Goal: Task Accomplishment & Management: Manage account settings

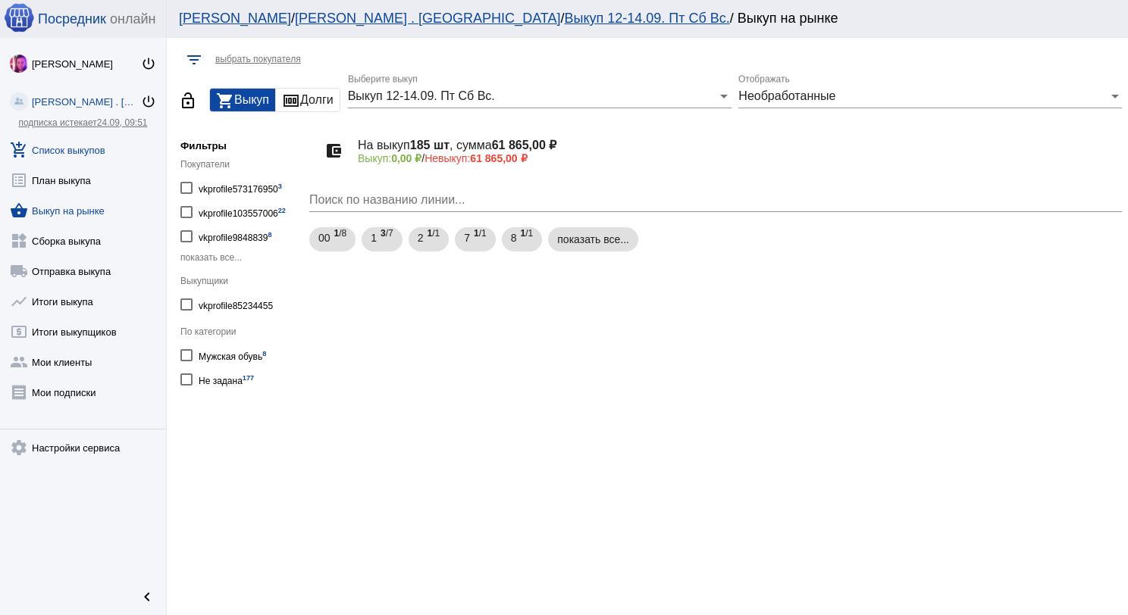
click at [99, 155] on link "add_shopping_cart Список выкупов" at bounding box center [83, 147] width 166 height 30
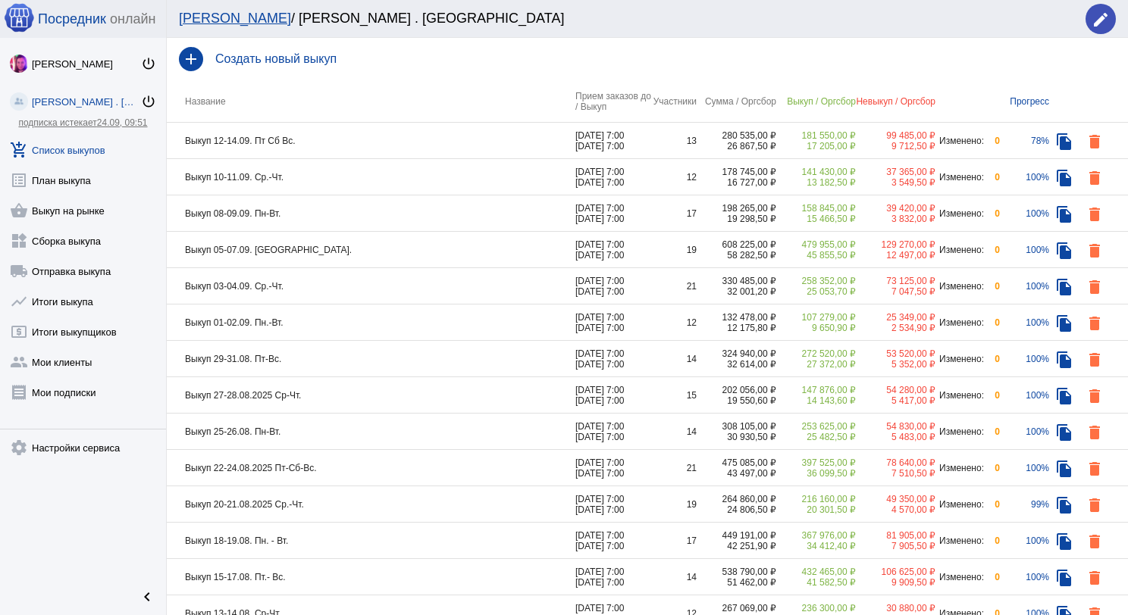
click at [338, 215] on td "Выкуп 08-09.09. Пн-Вт." at bounding box center [371, 214] width 409 height 36
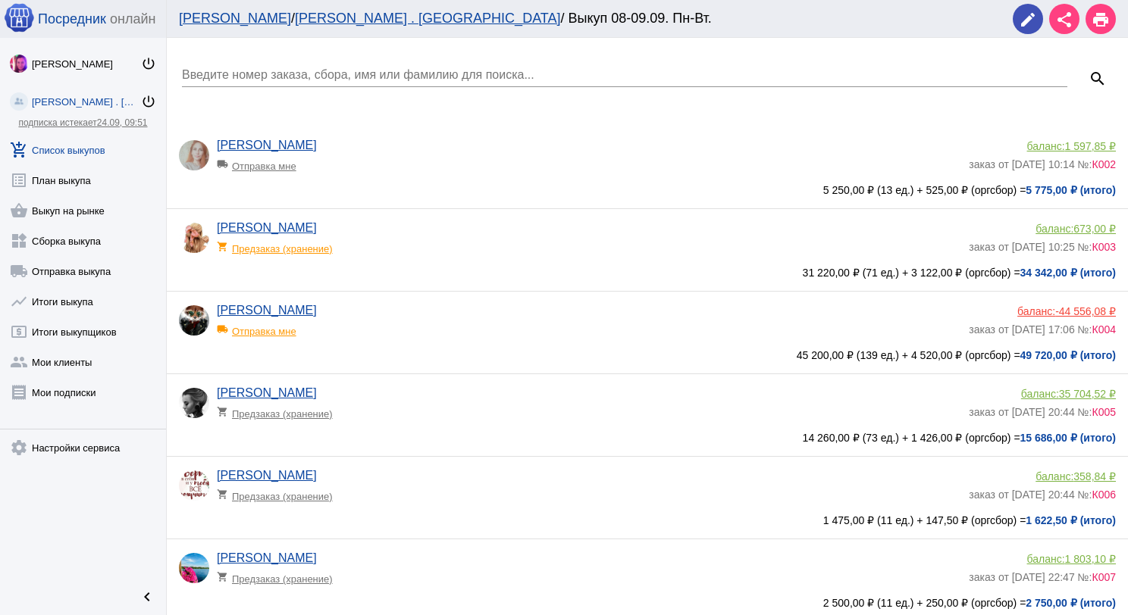
click at [358, 161] on app-delivery-type "local_shipping Отправка мне" at bounding box center [589, 162] width 744 height 20
click at [514, 81] on input "Введите номер заказа, сбора, имя или фамилию для поиска..." at bounding box center [624, 75] width 885 height 14
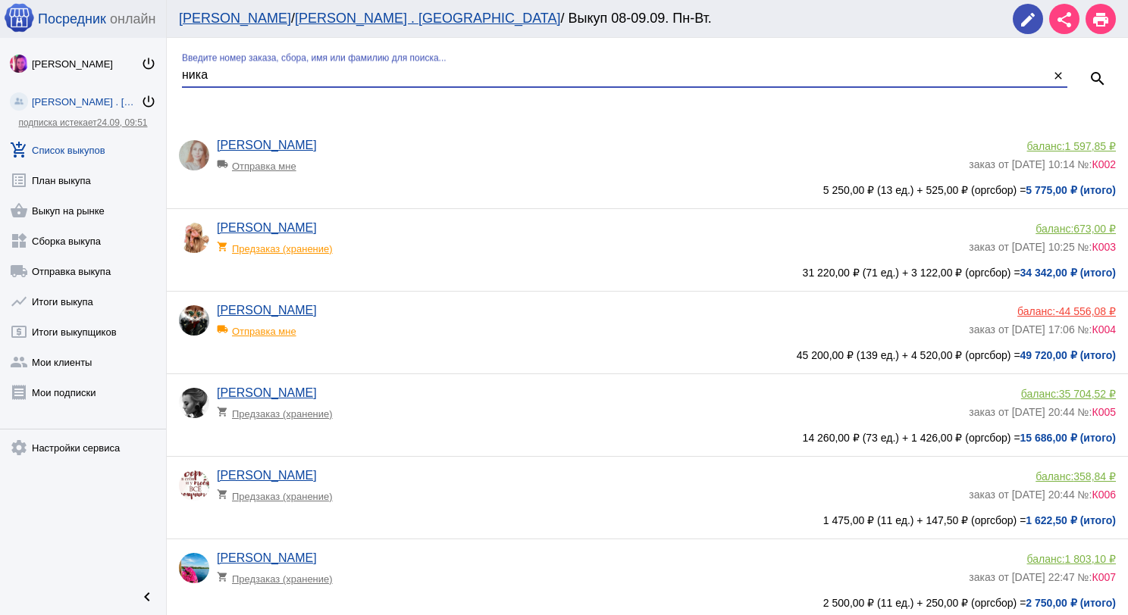
type input "ника"
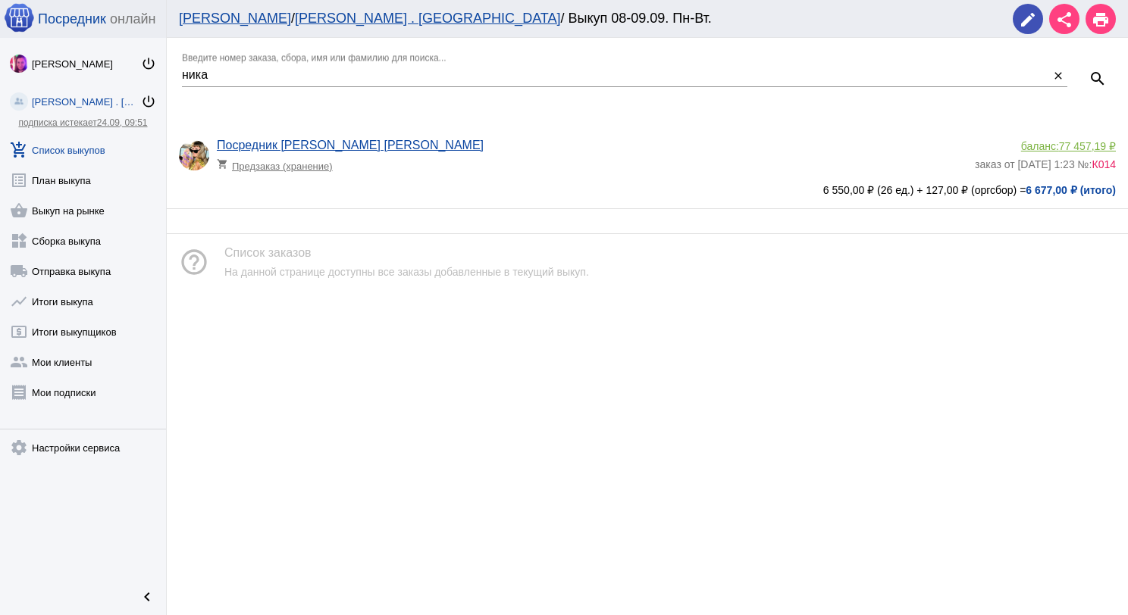
click at [610, 161] on app-delivery-type "shopping_cart Предзаказ (хранение)" at bounding box center [592, 162] width 750 height 20
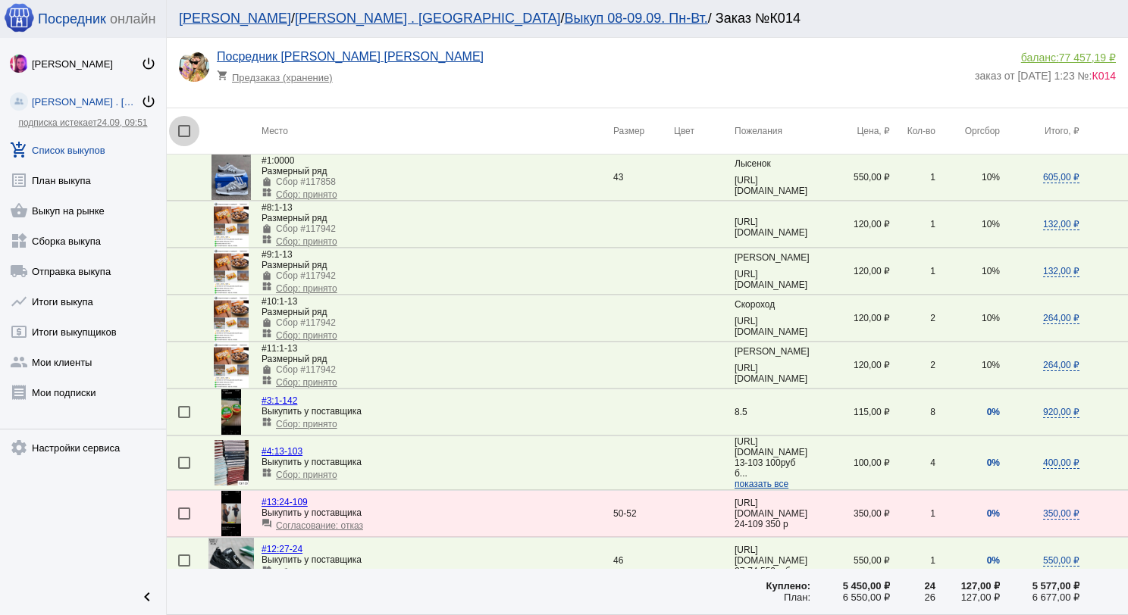
click at [180, 136] on div at bounding box center [184, 131] width 12 height 12
click at [183, 137] on input "checkbox" at bounding box center [183, 137] width 1 height 1
checkbox input "true"
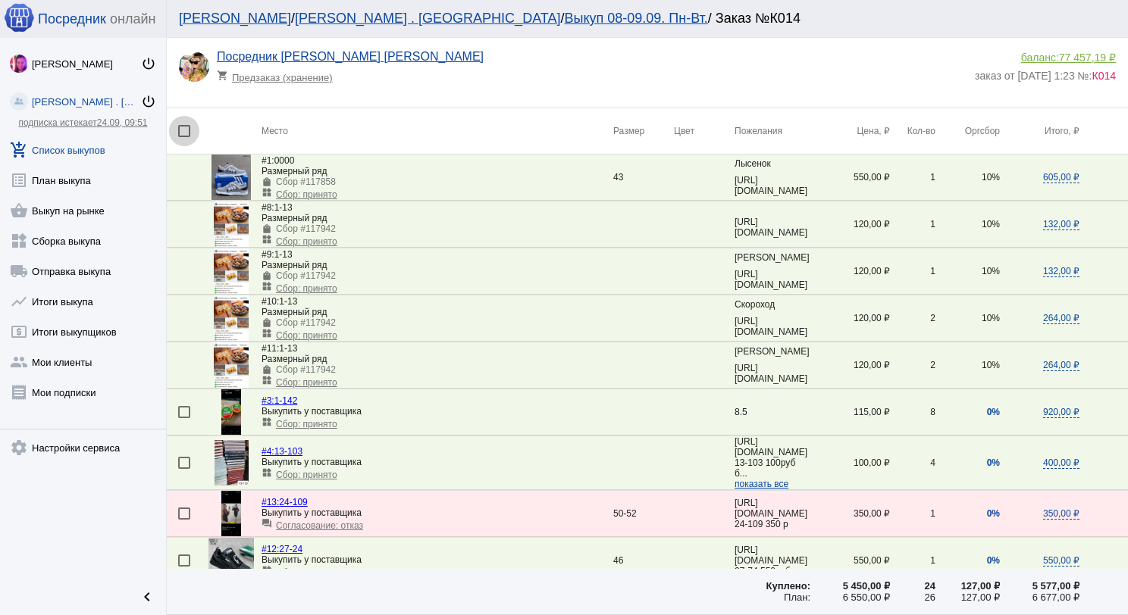
checkbox input "true"
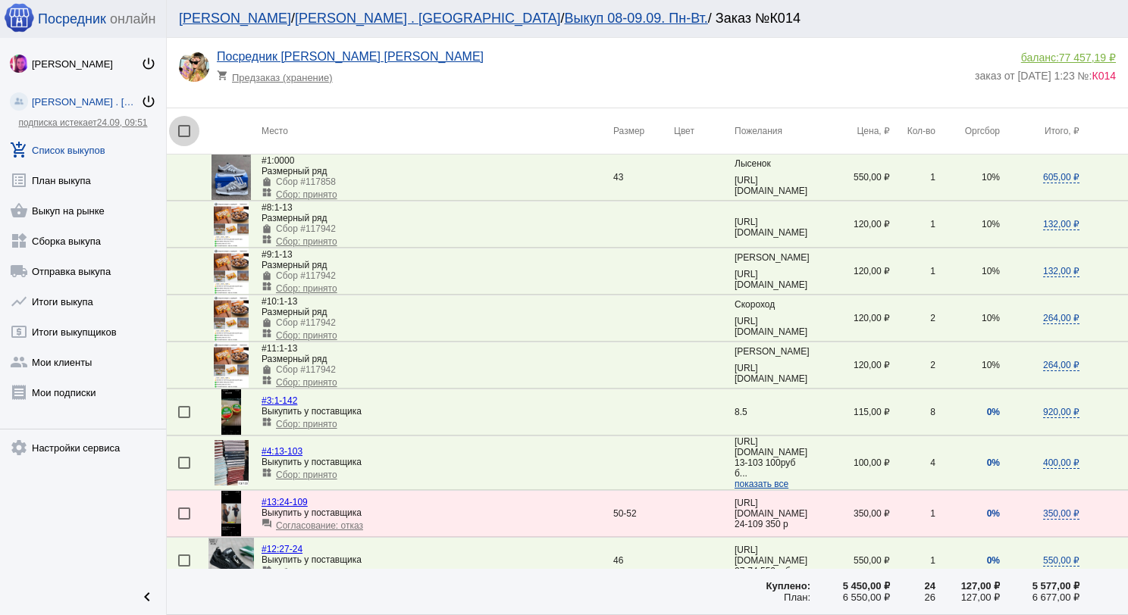
checkbox input "true"
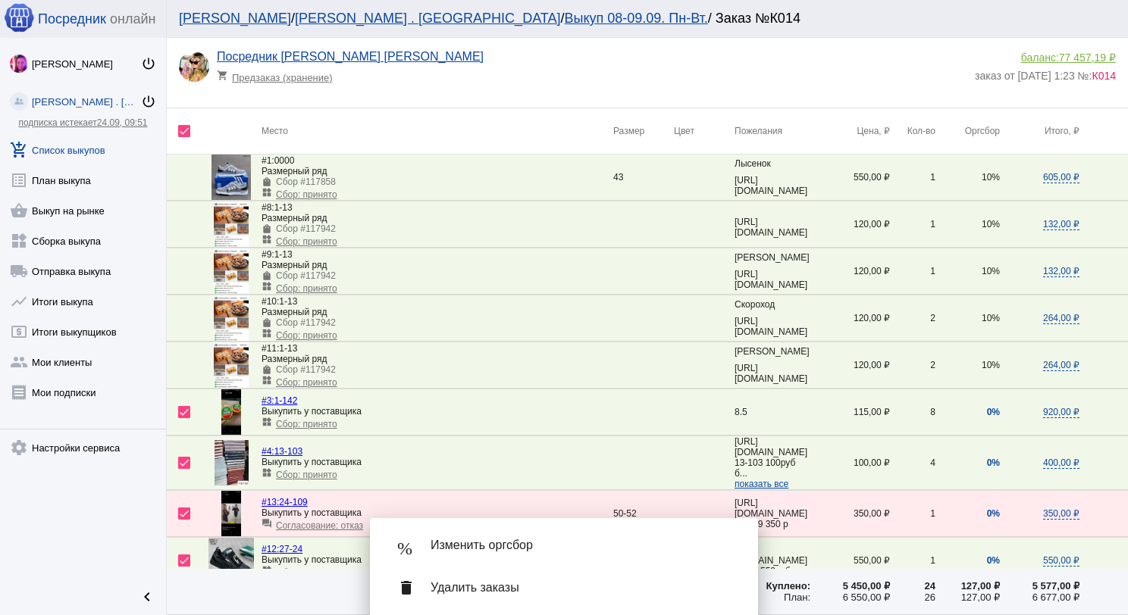
click at [484, 554] on div "% Изменить оргсбор" at bounding box center [564, 545] width 364 height 42
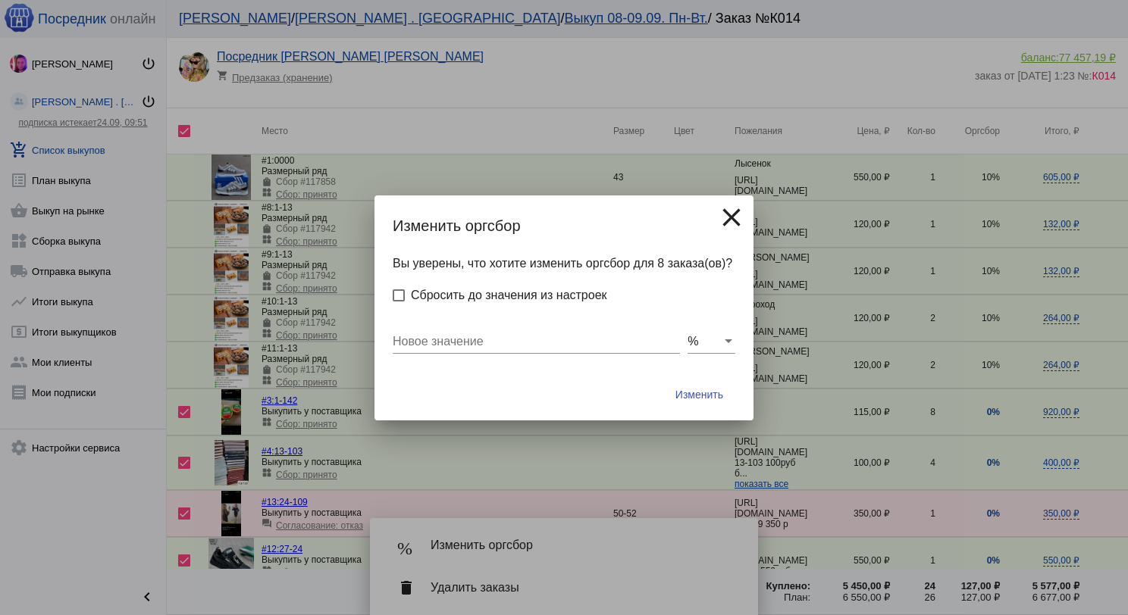
click at [474, 355] on div "Новое значение" at bounding box center [536, 344] width 287 height 49
click at [473, 345] on input "Новое значение" at bounding box center [536, 342] width 287 height 14
type input "0"
click at [663, 381] on button "Изменить" at bounding box center [699, 394] width 72 height 27
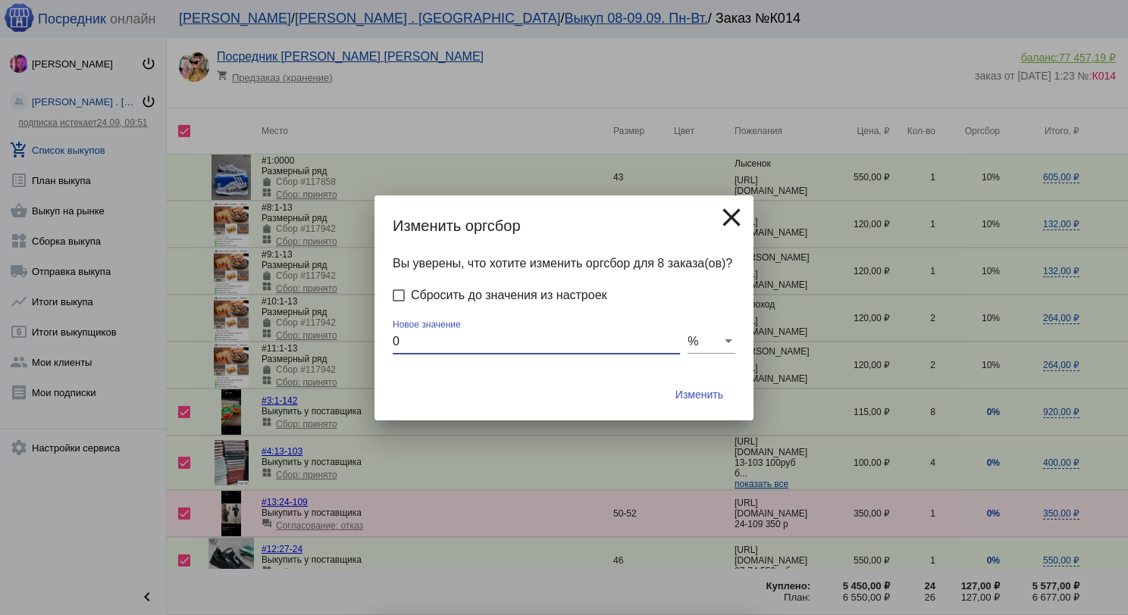
checkbox input "false"
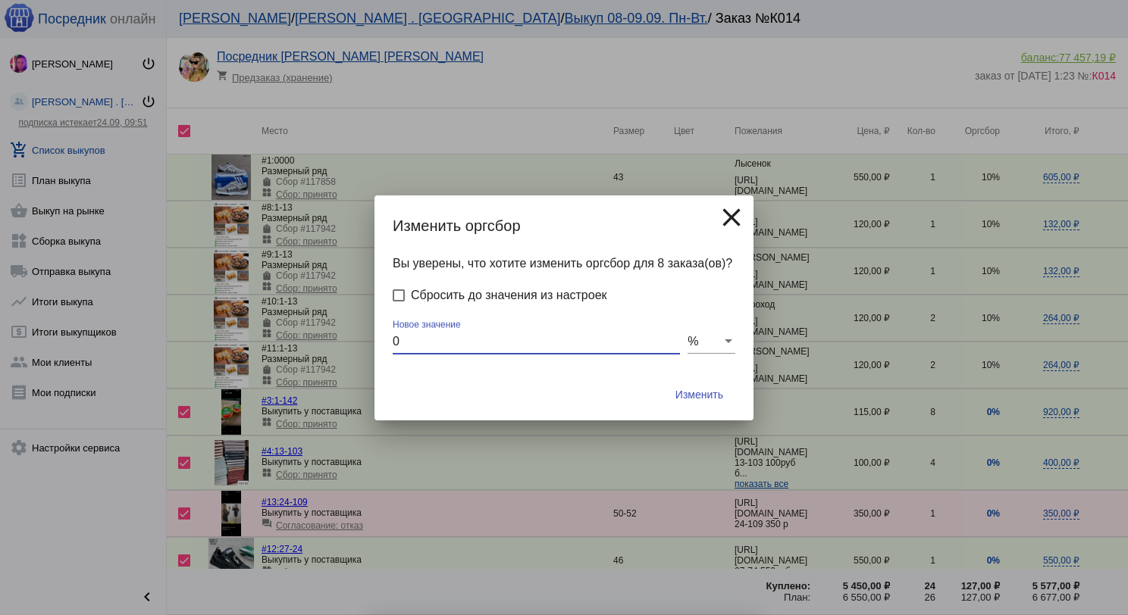
checkbox input "false"
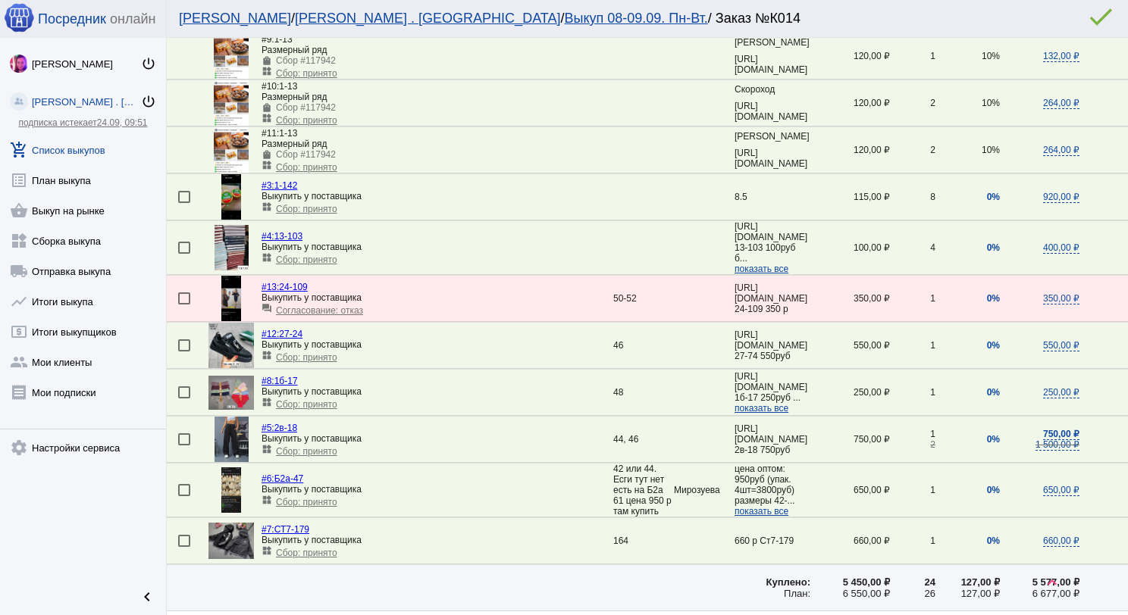
scroll to position [86, 0]
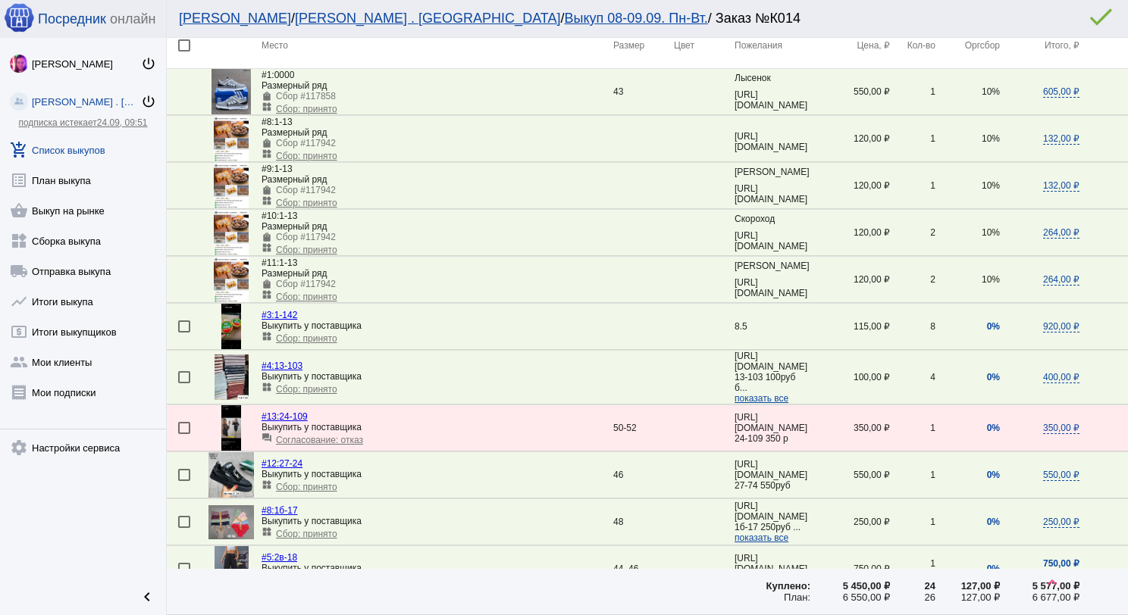
click at [61, 142] on link "add_shopping_cart Список выкупов" at bounding box center [83, 147] width 166 height 30
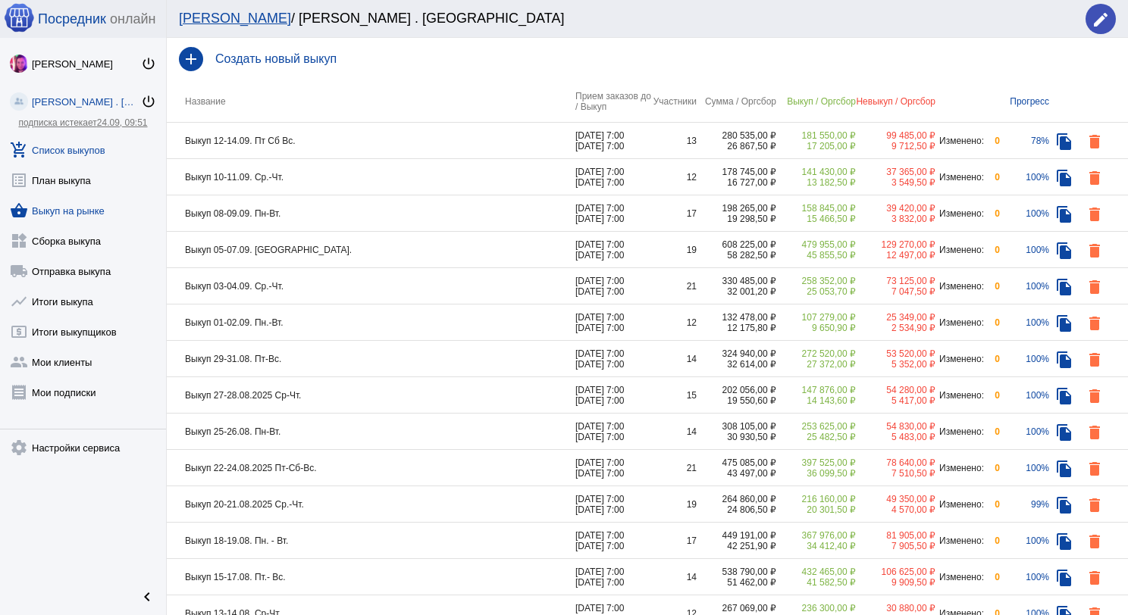
click at [98, 200] on link "shopping_basket Выкуп на рынке" at bounding box center [83, 208] width 166 height 30
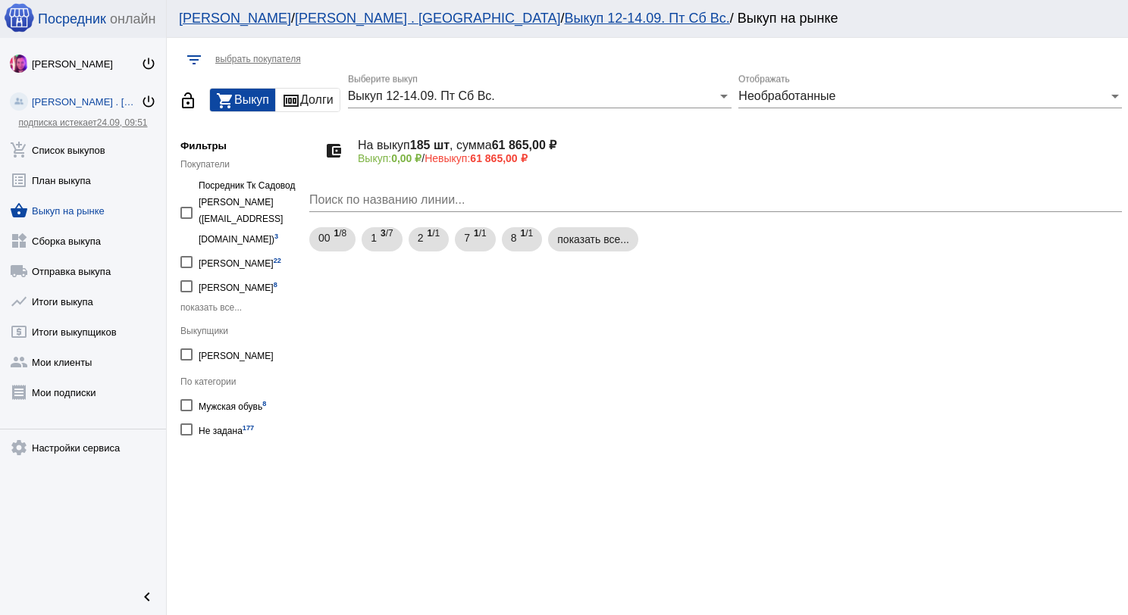
click at [416, 102] on span "Выкуп 12-14.09. Пт Сб Вс." at bounding box center [421, 95] width 147 height 13
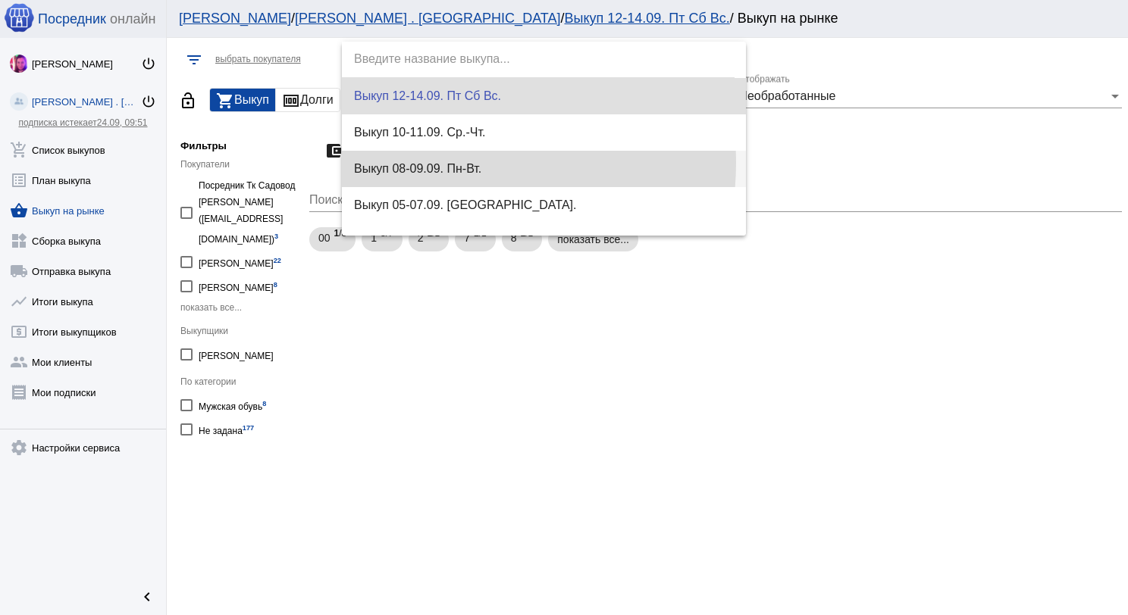
click at [440, 163] on span "Выкуп 08-09.09. Пн-Вт." at bounding box center [544, 169] width 380 height 36
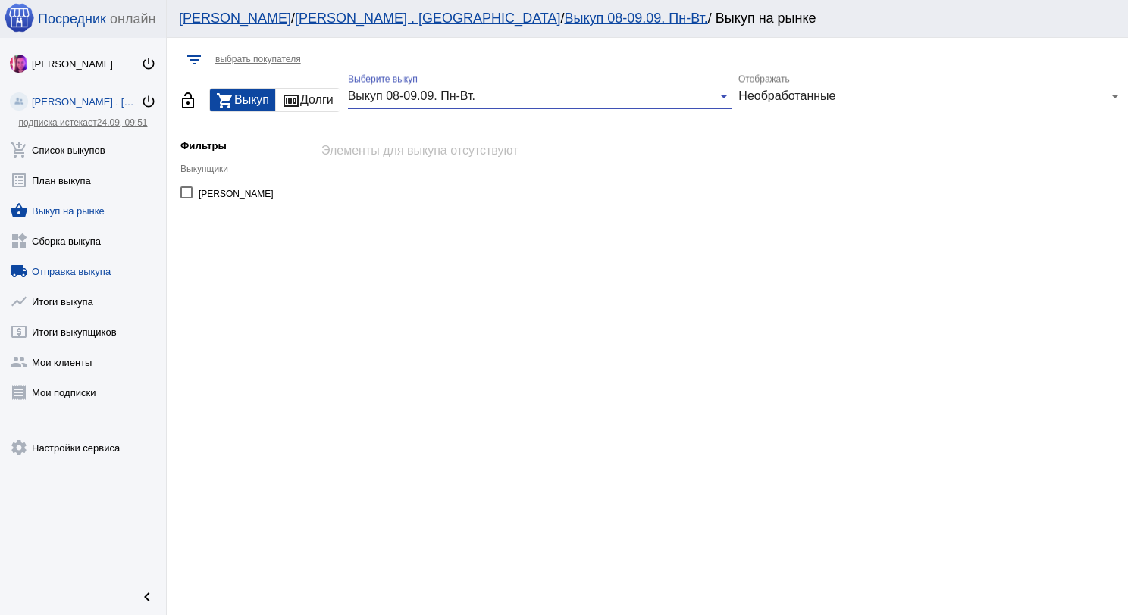
click at [95, 271] on link "local_shipping Отправка выкупа" at bounding box center [83, 268] width 166 height 30
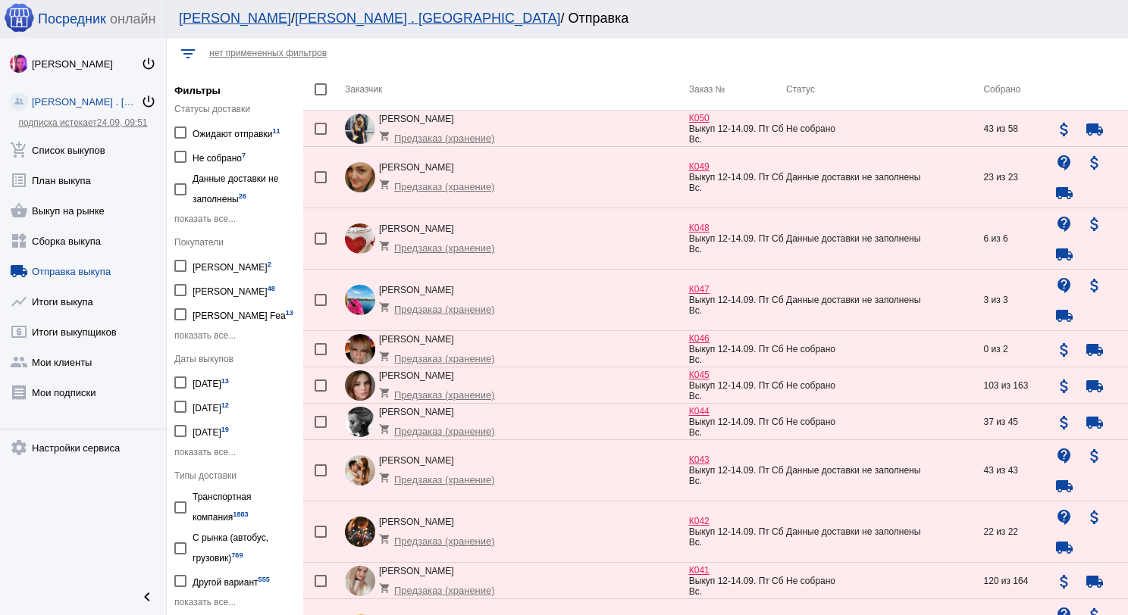
click at [205, 447] on span "показать все..." at bounding box center [204, 452] width 61 height 11
click at [178, 449] on div at bounding box center [180, 455] width 12 height 12
checkbox input "true"
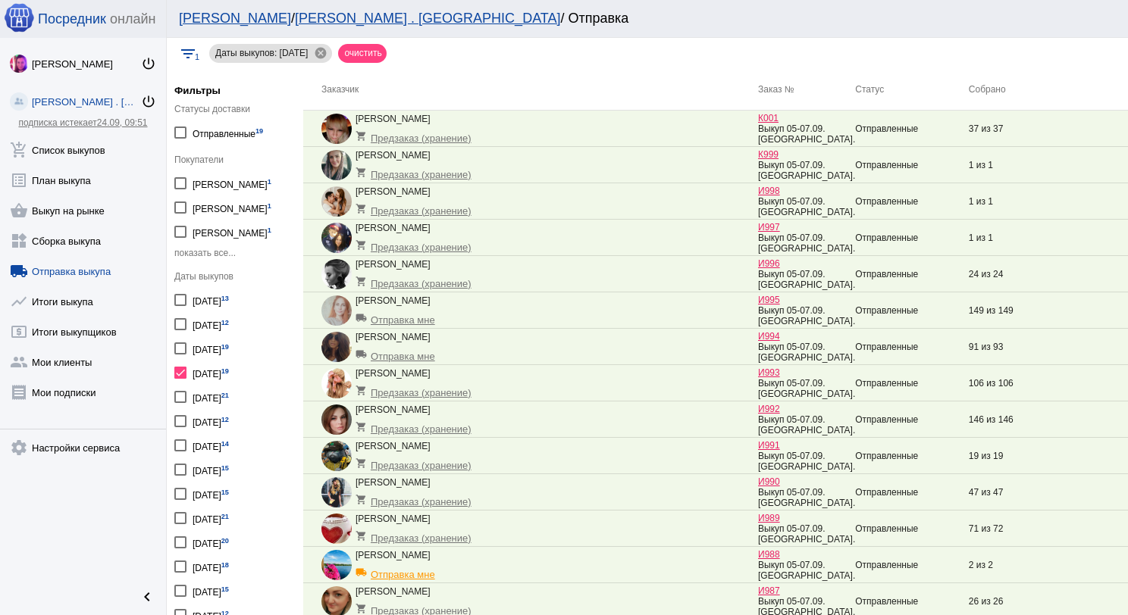
click at [182, 369] on div at bounding box center [180, 373] width 12 height 12
checkbox input "false"
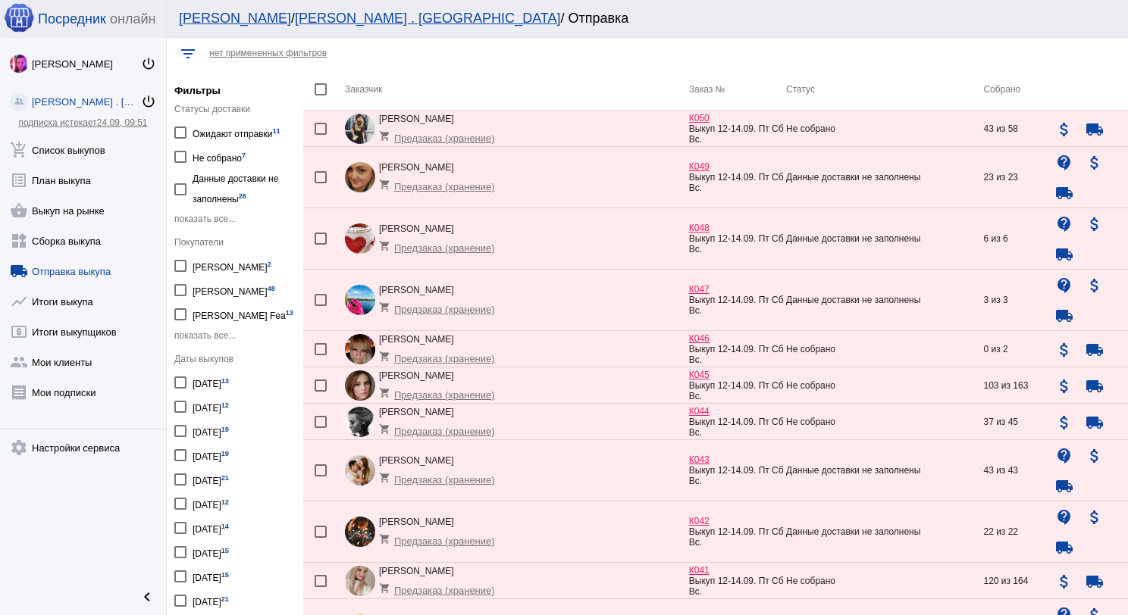
click at [183, 429] on div at bounding box center [180, 431] width 12 height 12
checkbox input "true"
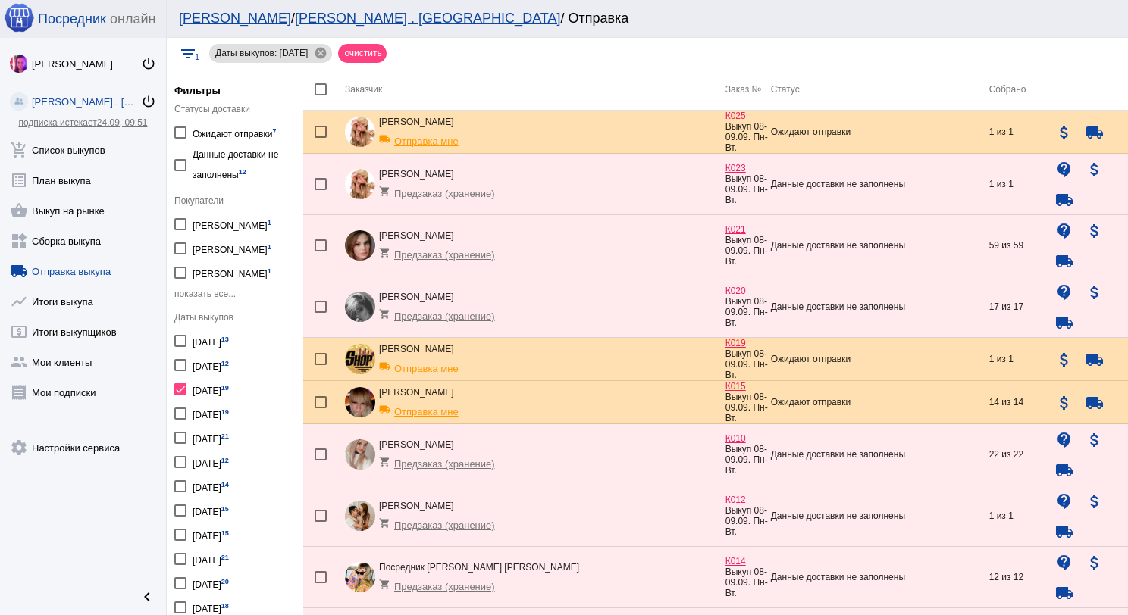
click at [319, 95] on div at bounding box center [321, 89] width 12 height 12
click at [320, 95] on input "checkbox" at bounding box center [320, 95] width 1 height 1
checkbox input "true"
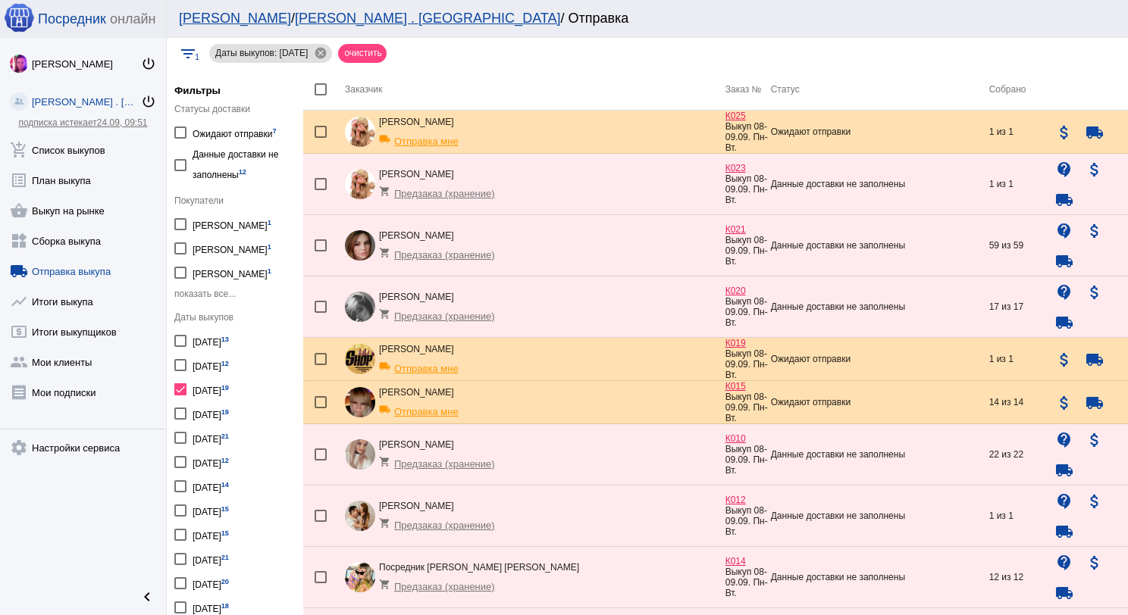
checkbox input "true"
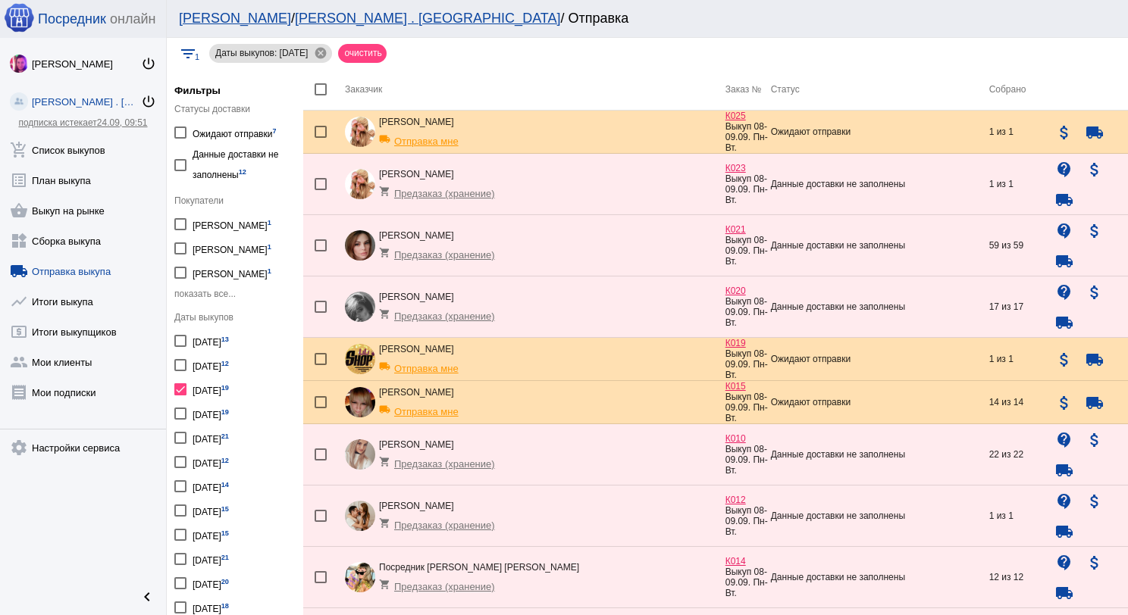
checkbox input "true"
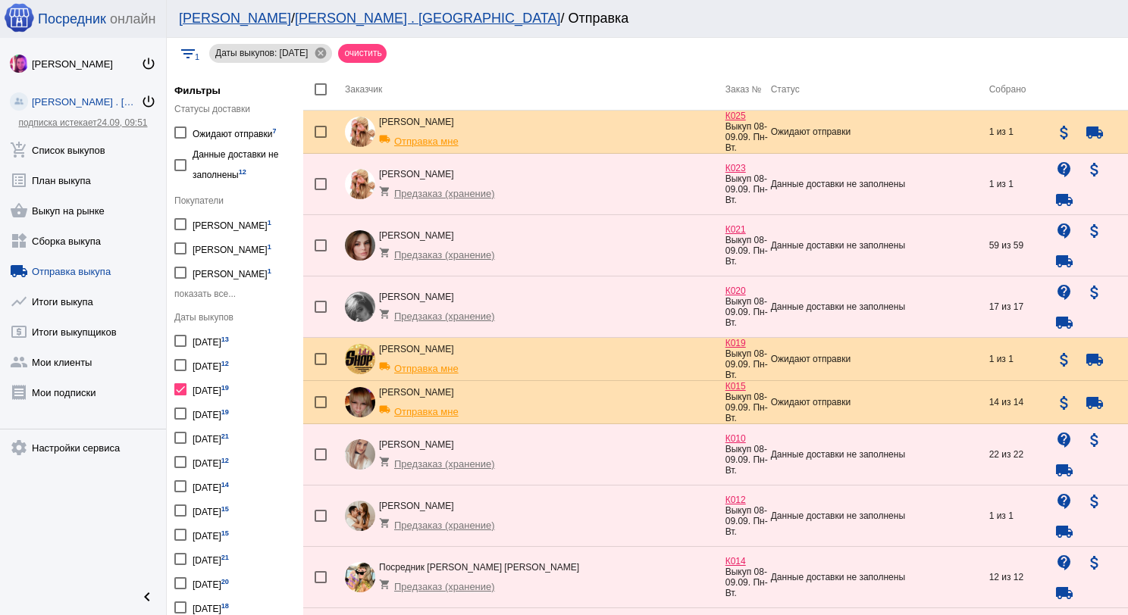
checkbox input "true"
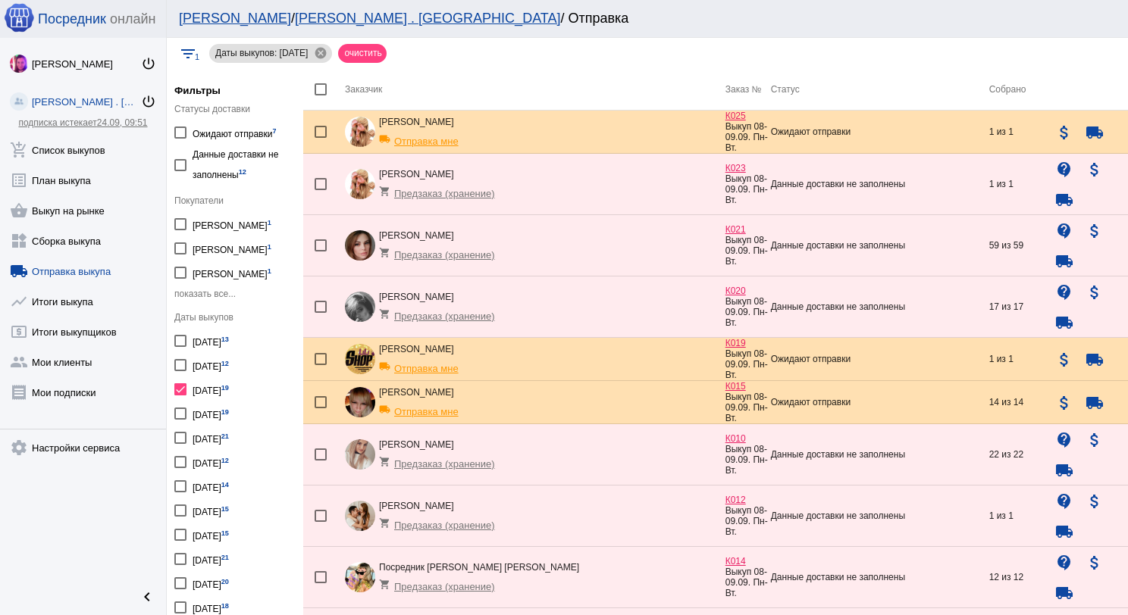
checkbox input "true"
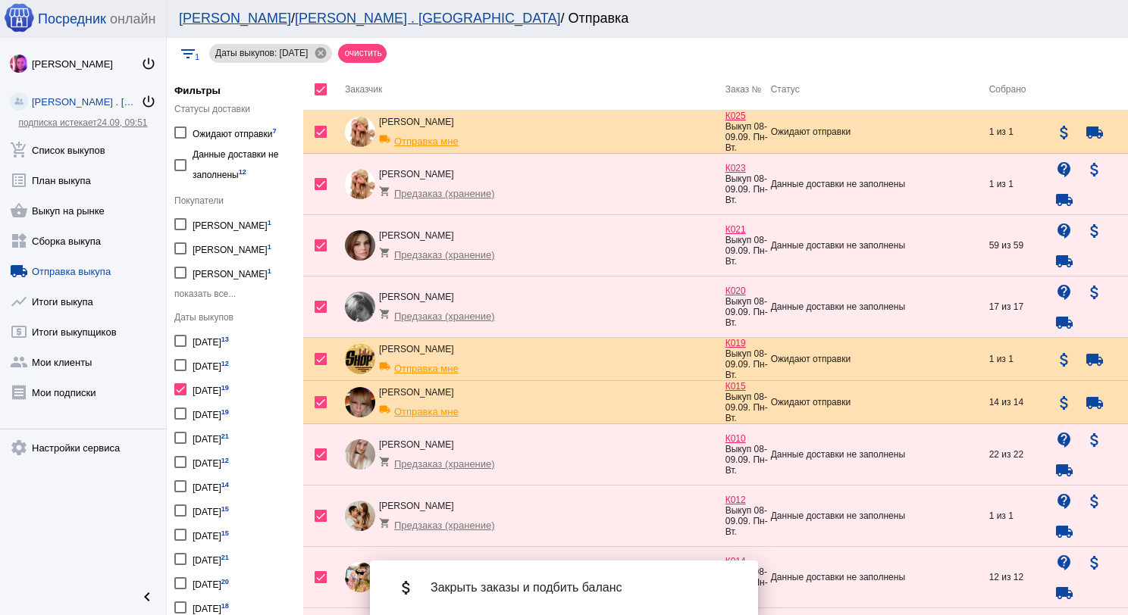
click at [570, 577] on div "attach_money Закрыть заказы и подбить баланс" at bounding box center [564, 588] width 364 height 42
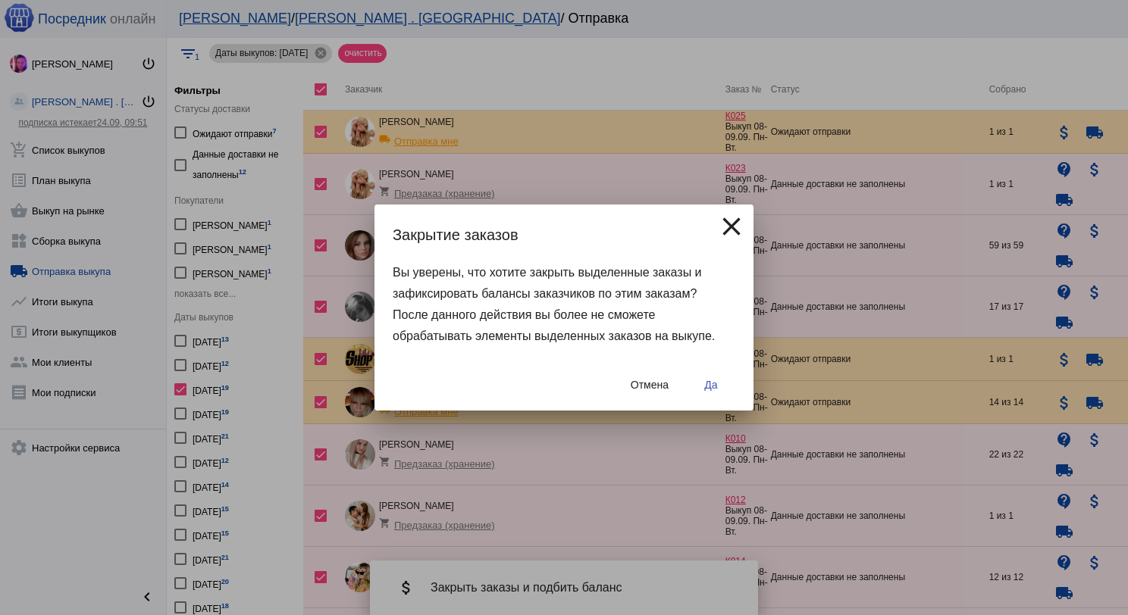
click at [706, 391] on button "Да" at bounding box center [711, 384] width 49 height 27
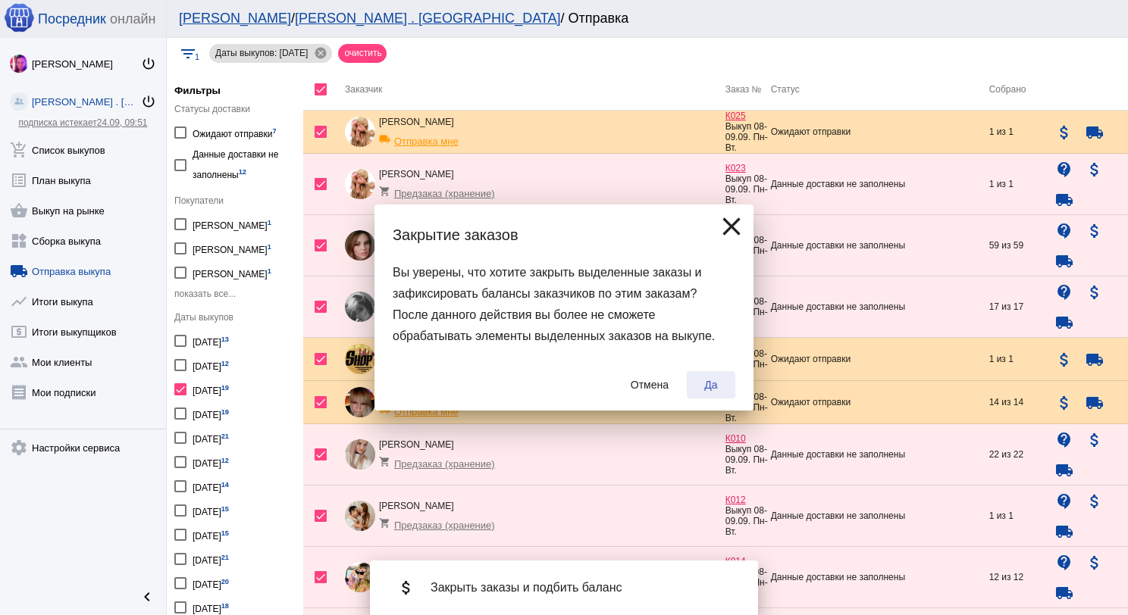
checkbox input "false"
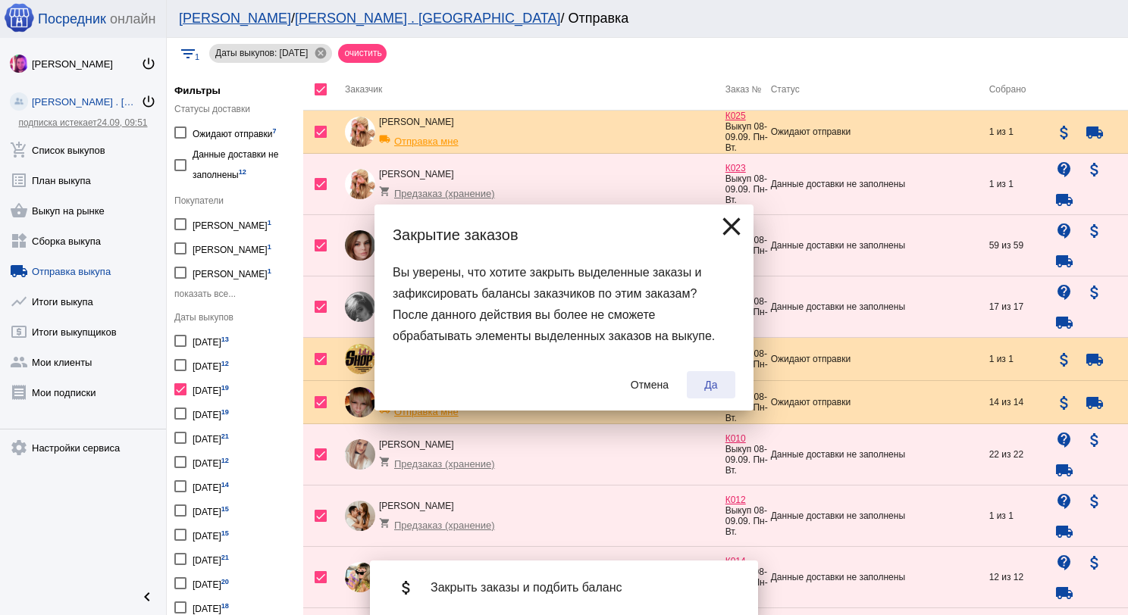
checkbox input "false"
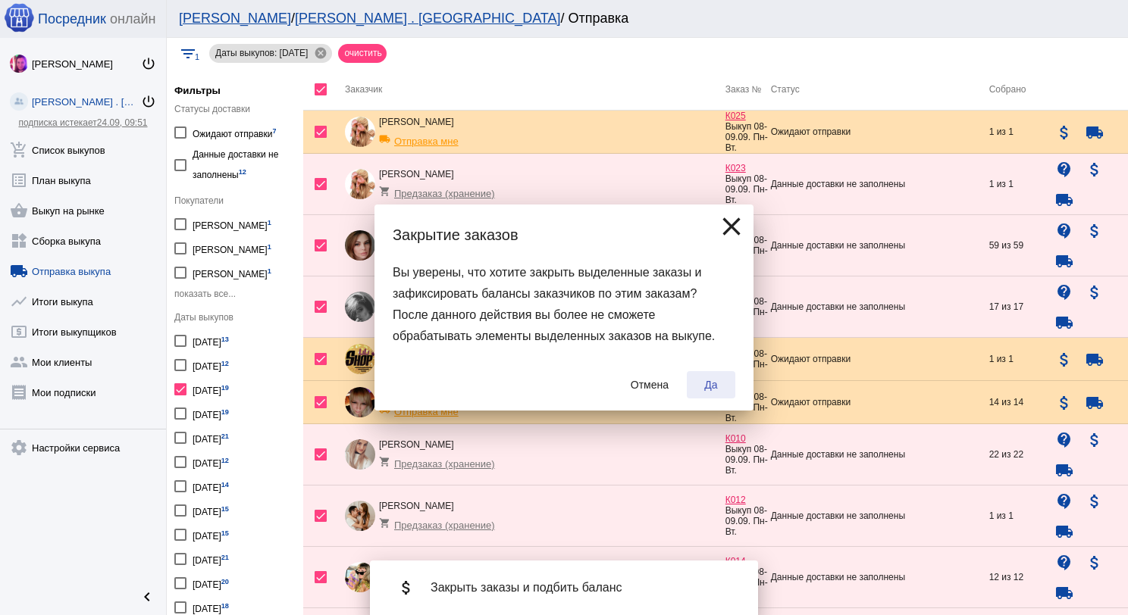
checkbox input "false"
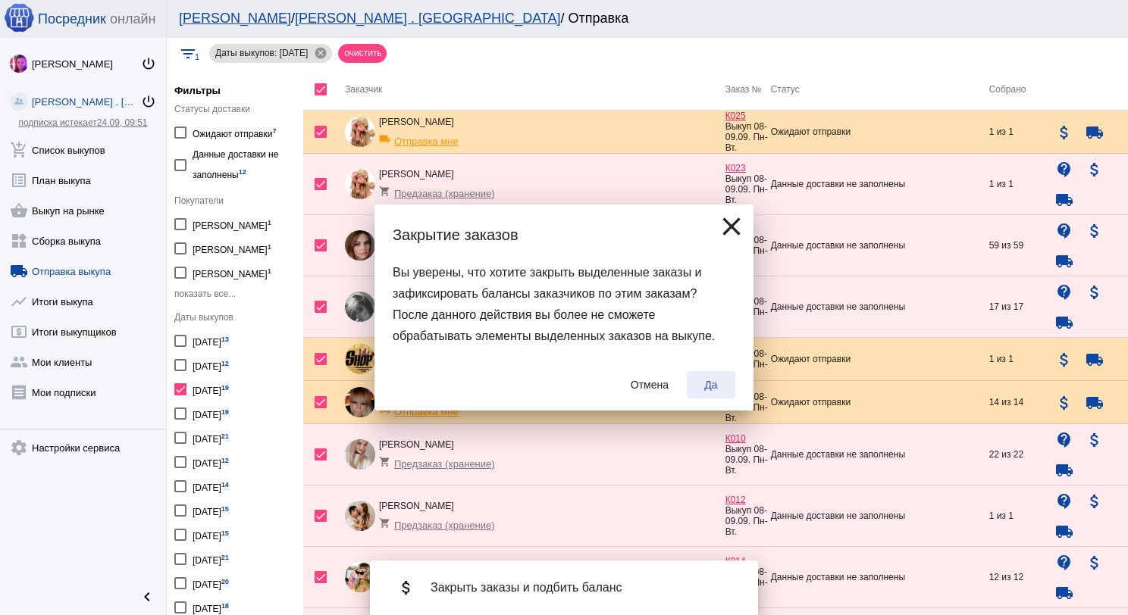
checkbox input "false"
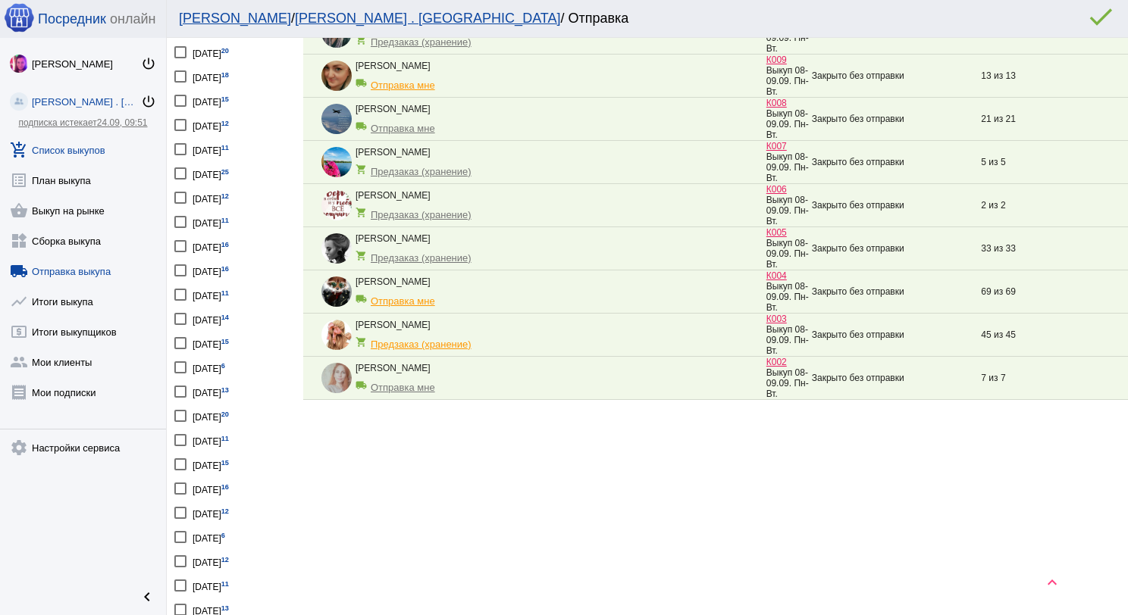
scroll to position [531, 0]
click at [107, 142] on link "add_shopping_cart Список выкупов" at bounding box center [83, 147] width 166 height 30
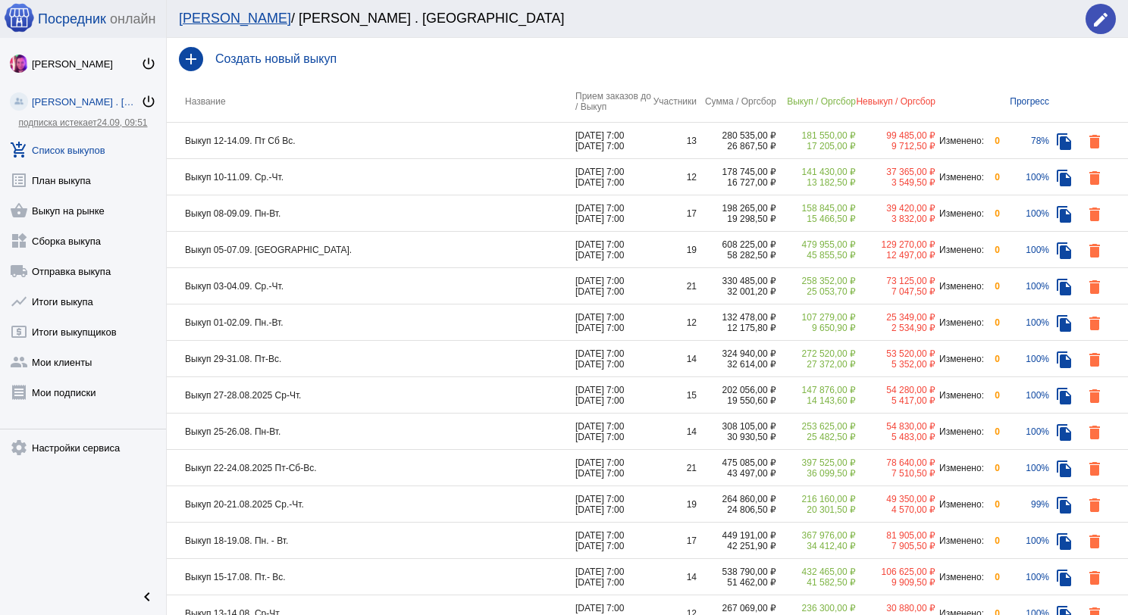
click at [333, 174] on td "Выкуп 10-11.09. Ср.-Чт." at bounding box center [371, 177] width 409 height 36
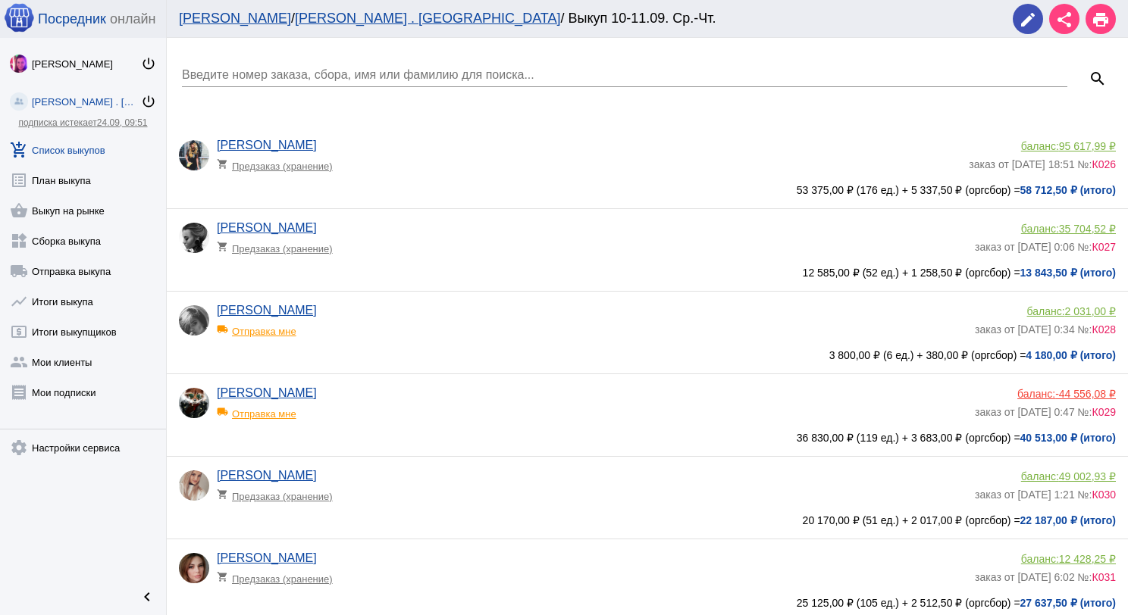
click at [334, 73] on input "Введите номер заказа, сбора, имя или фамилию для поиска..." at bounding box center [624, 75] width 885 height 14
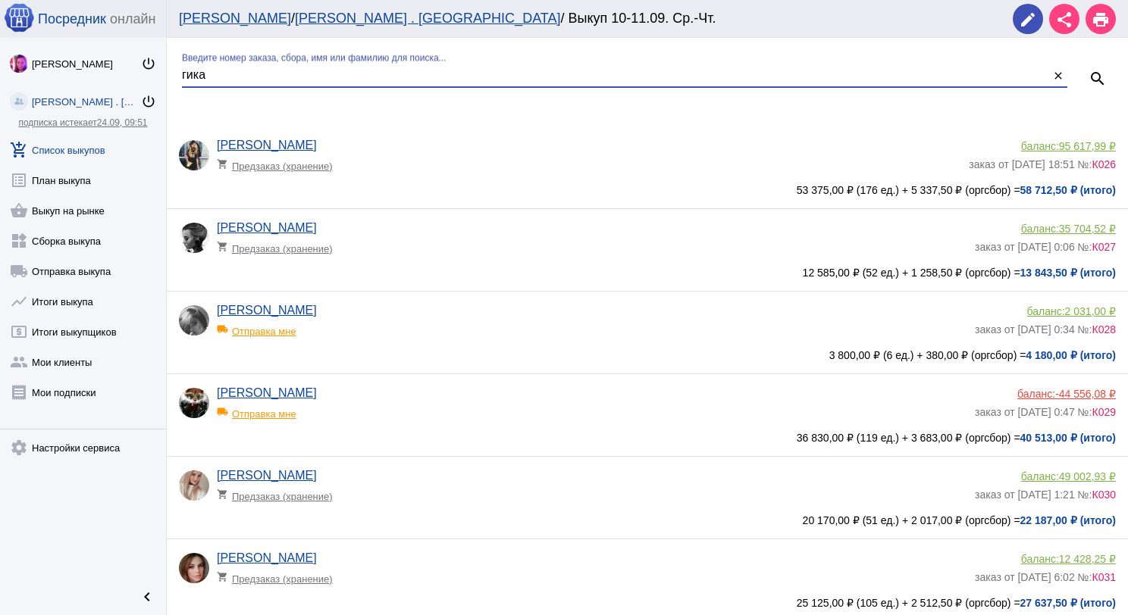
type input "гика"
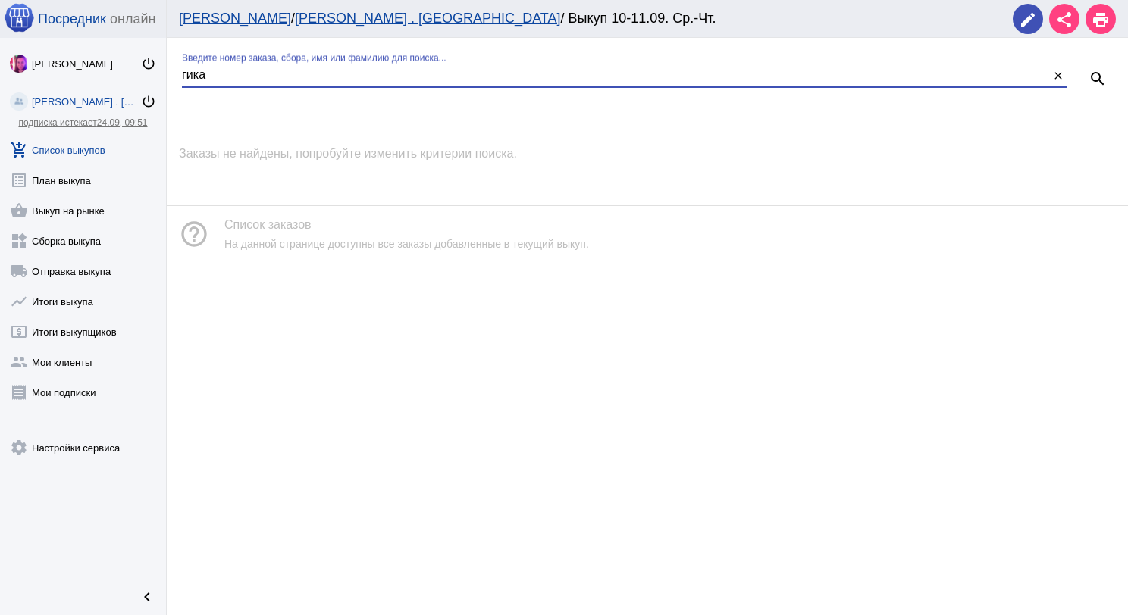
drag, startPoint x: 206, startPoint y: 73, endPoint x: 180, endPoint y: 70, distance: 25.9
click at [180, 70] on div "гика Введите номер заказа, сбора, имя или фамилию для поиска... close search" at bounding box center [647, 70] width 961 height 64
type input "ника"
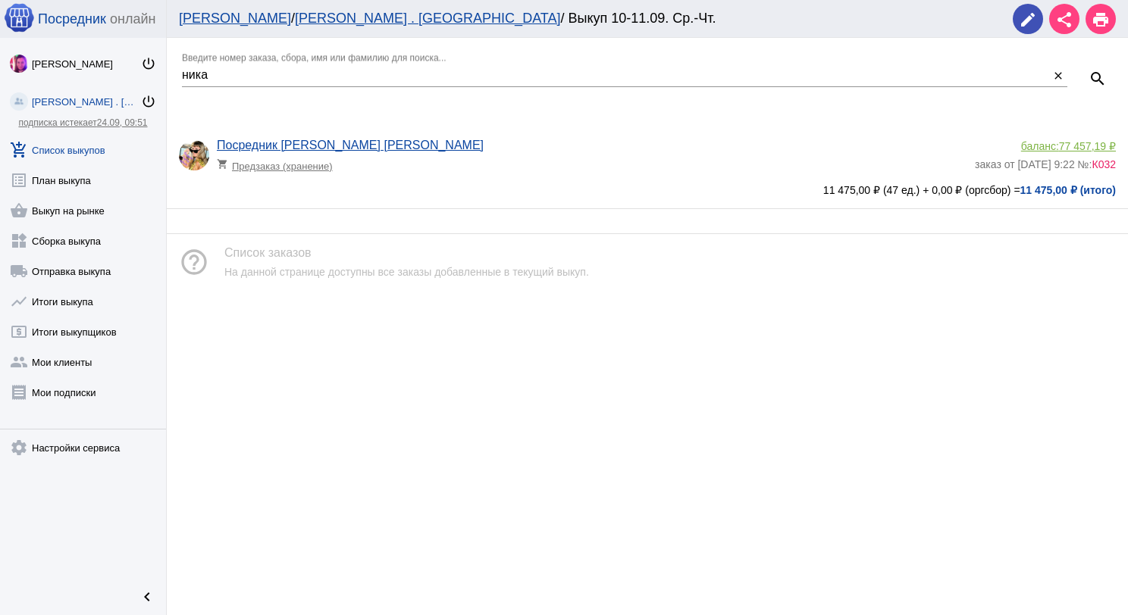
click at [488, 155] on app-delivery-type "shopping_cart Предзаказ (хранение)" at bounding box center [592, 162] width 750 height 20
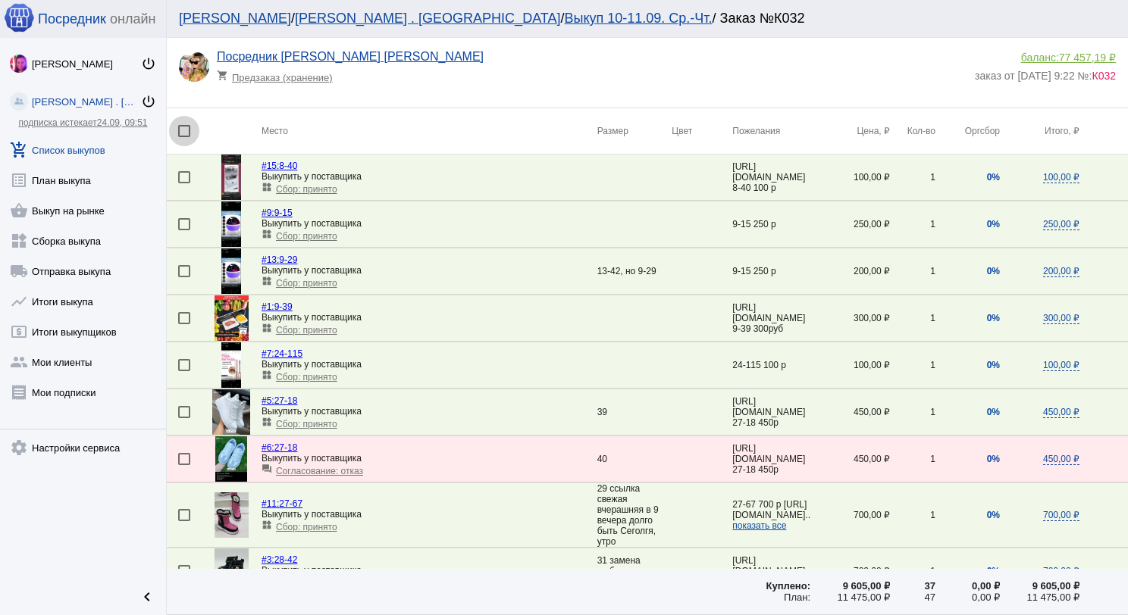
click at [180, 133] on div at bounding box center [184, 131] width 12 height 12
click at [183, 137] on input "checkbox" at bounding box center [183, 137] width 1 height 1
checkbox input "true"
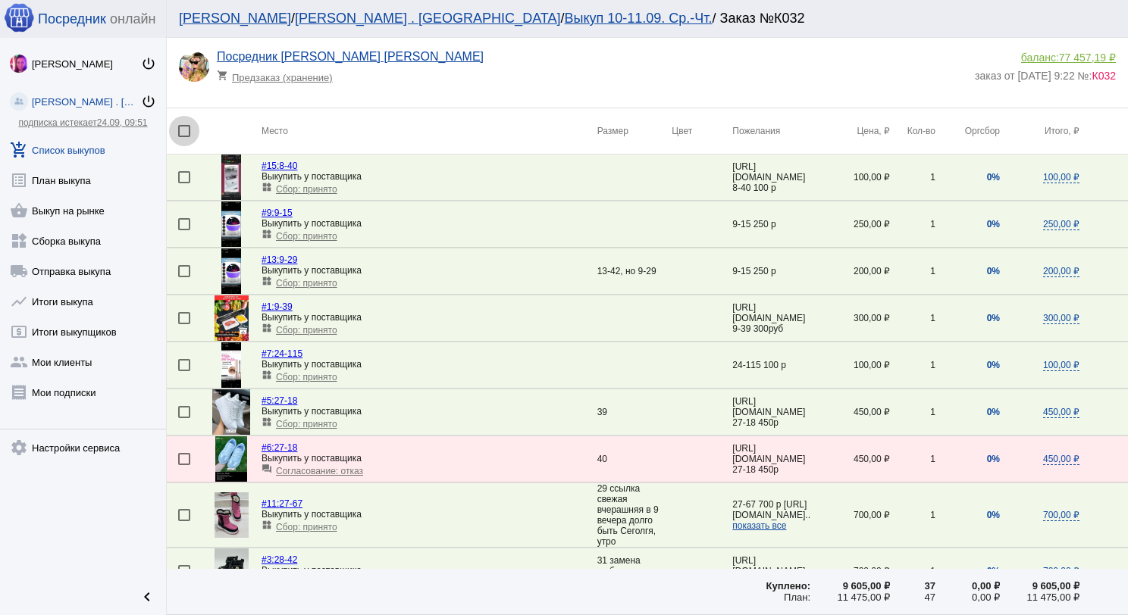
checkbox input "true"
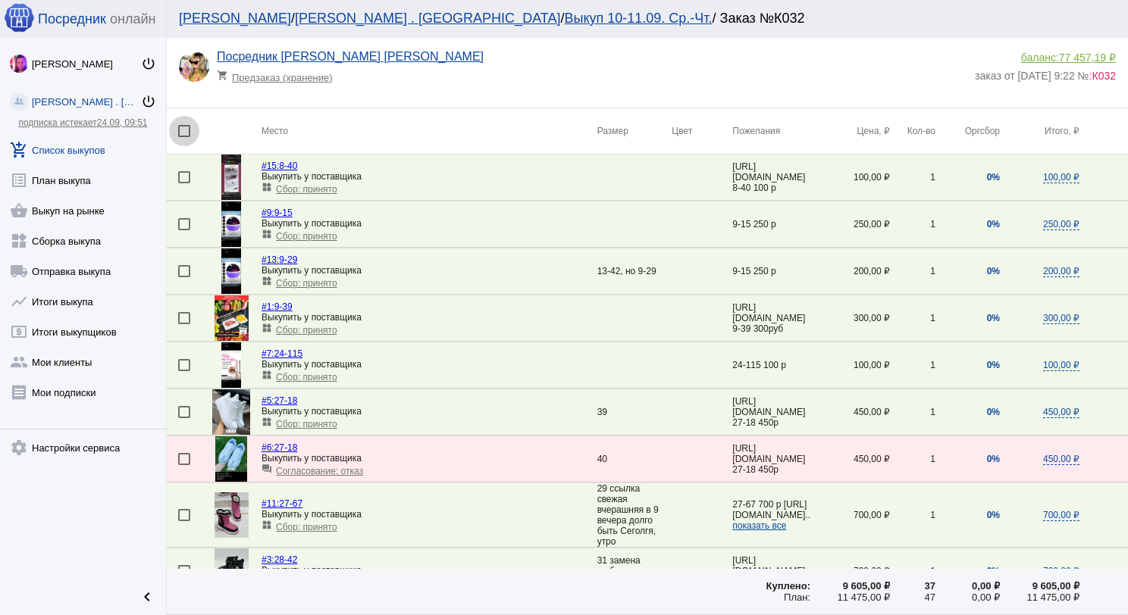
checkbox input "true"
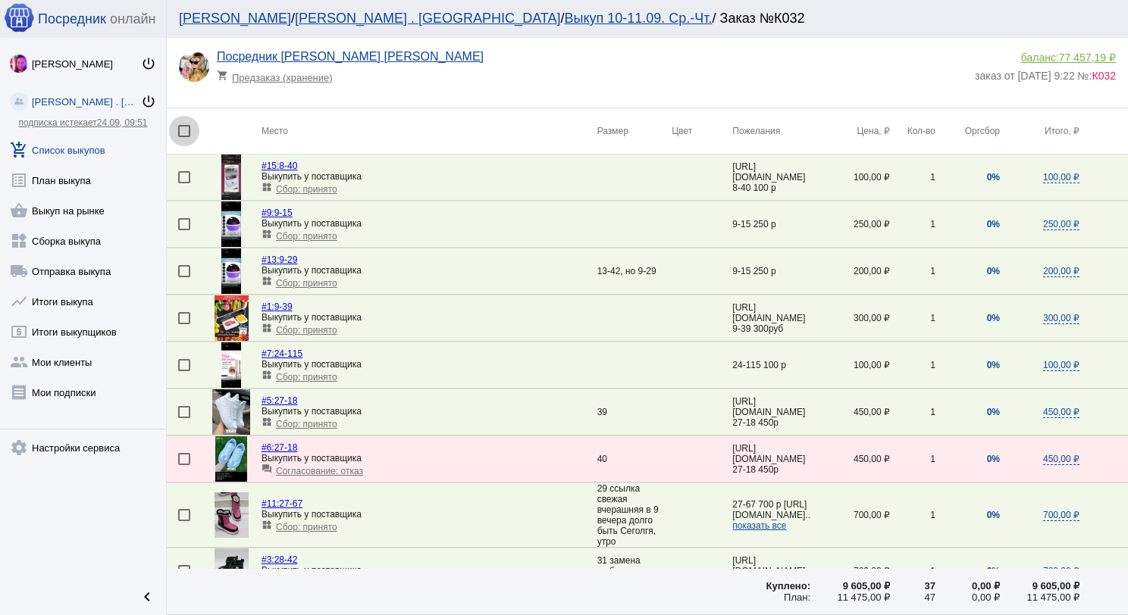
checkbox input "true"
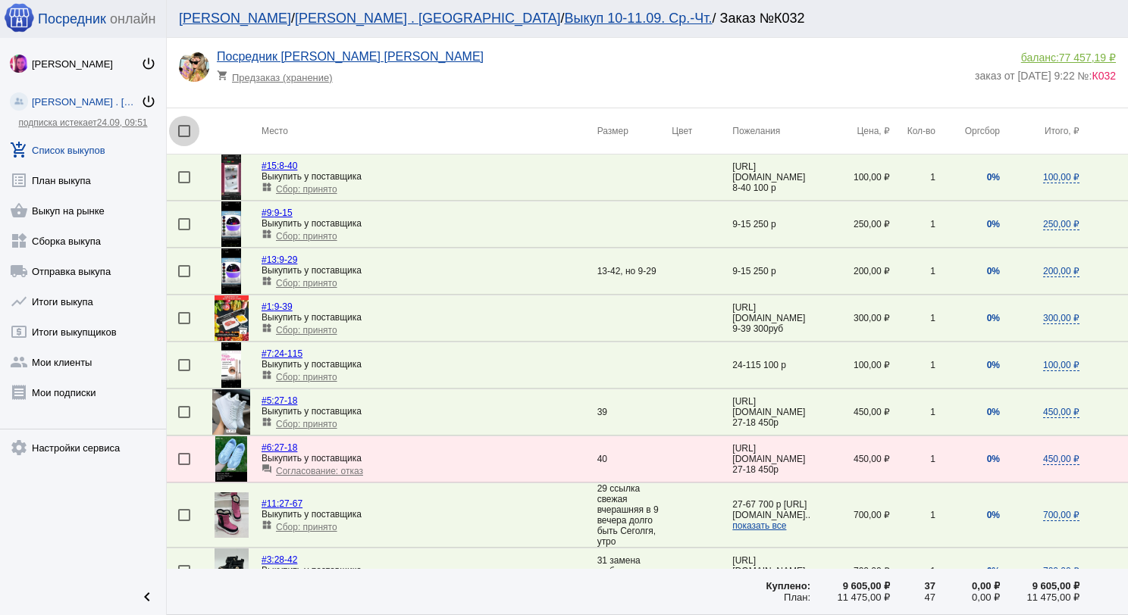
checkbox input "true"
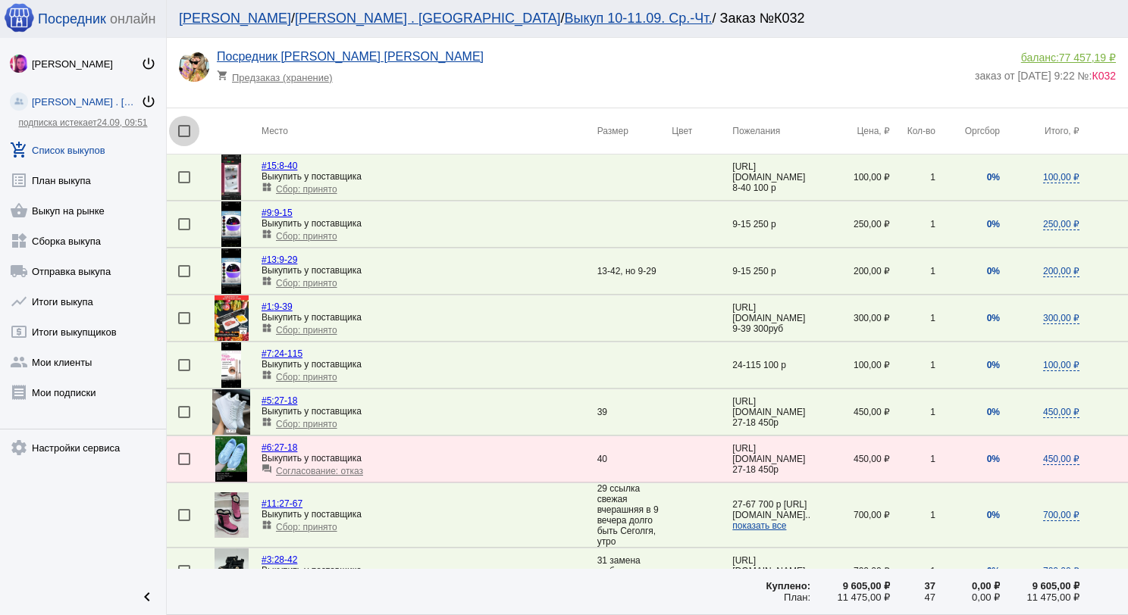
checkbox input "true"
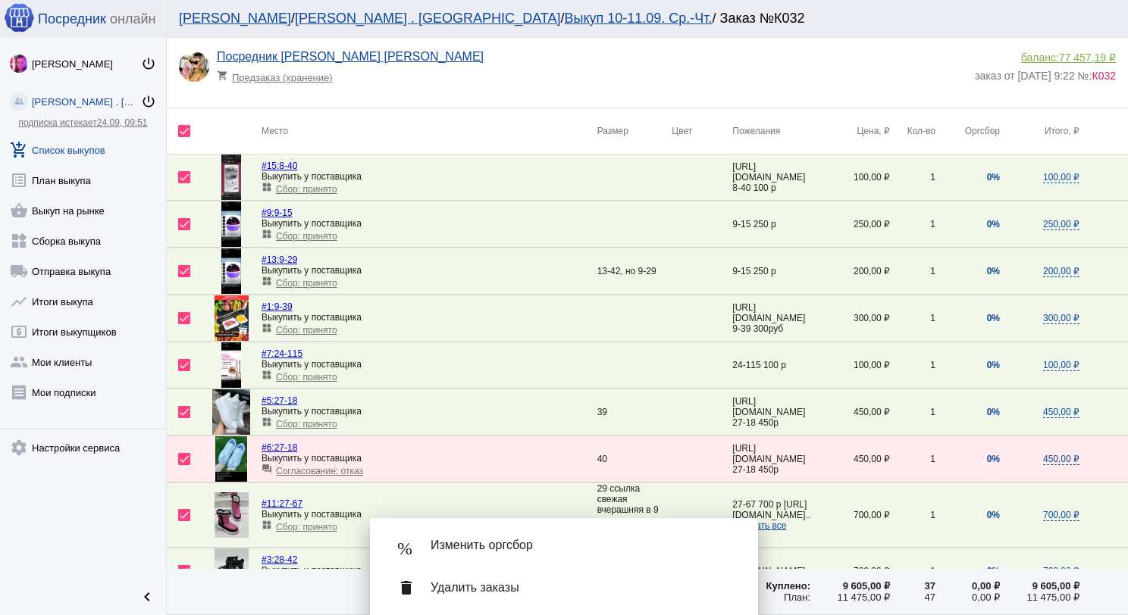
click at [461, 556] on div "% Изменить оргсбор" at bounding box center [564, 545] width 364 height 42
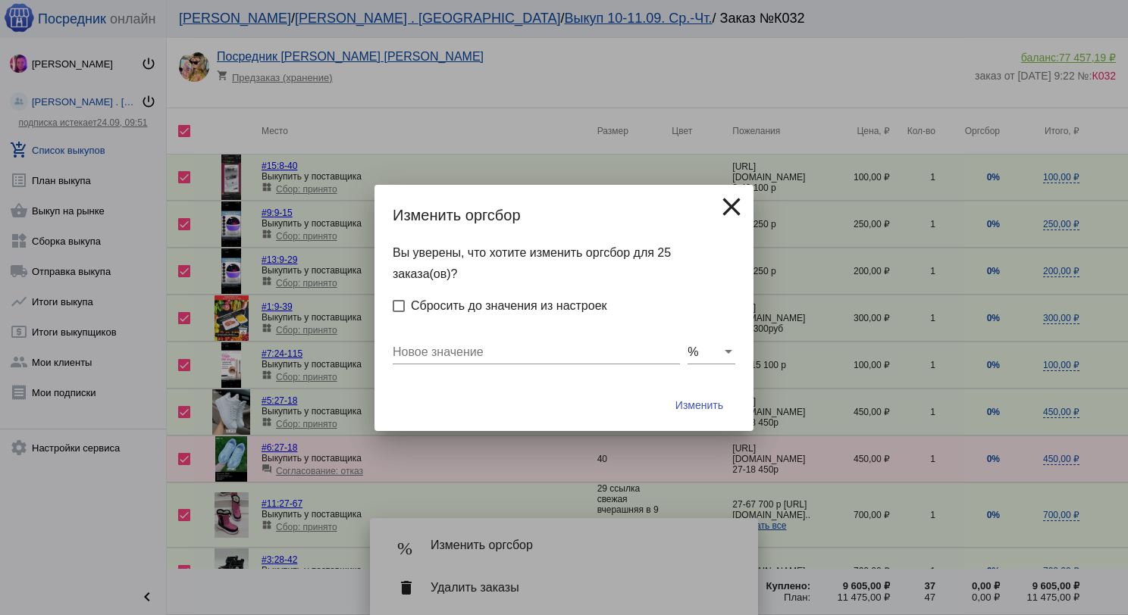
click at [468, 344] on div "Новое значение" at bounding box center [536, 347] width 287 height 34
type input "0"
click at [663, 392] on button "Изменить" at bounding box center [699, 405] width 72 height 27
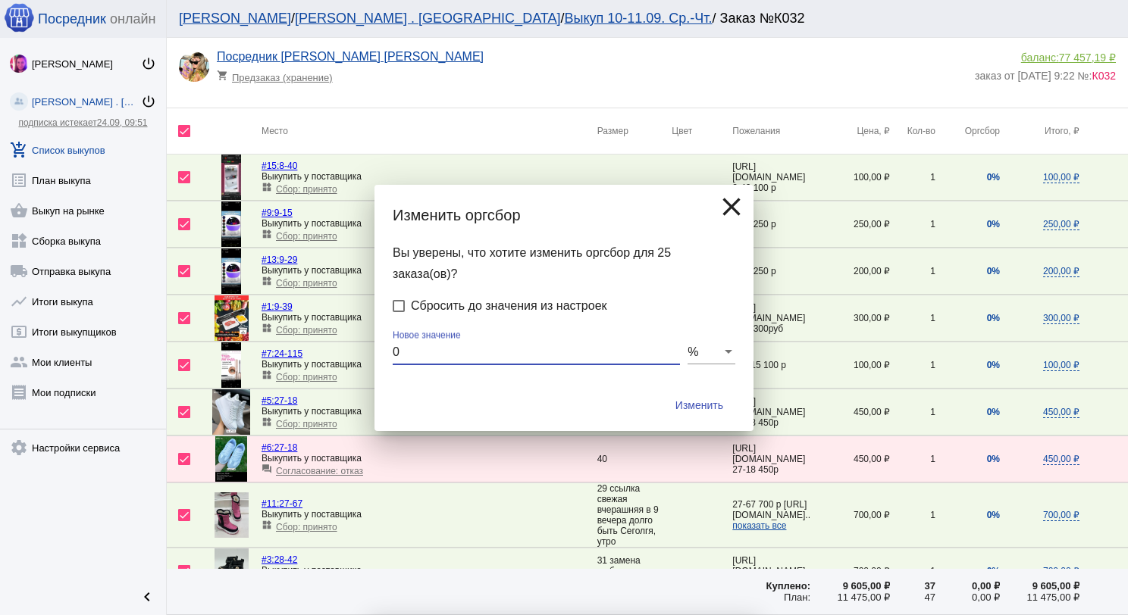
checkbox input "false"
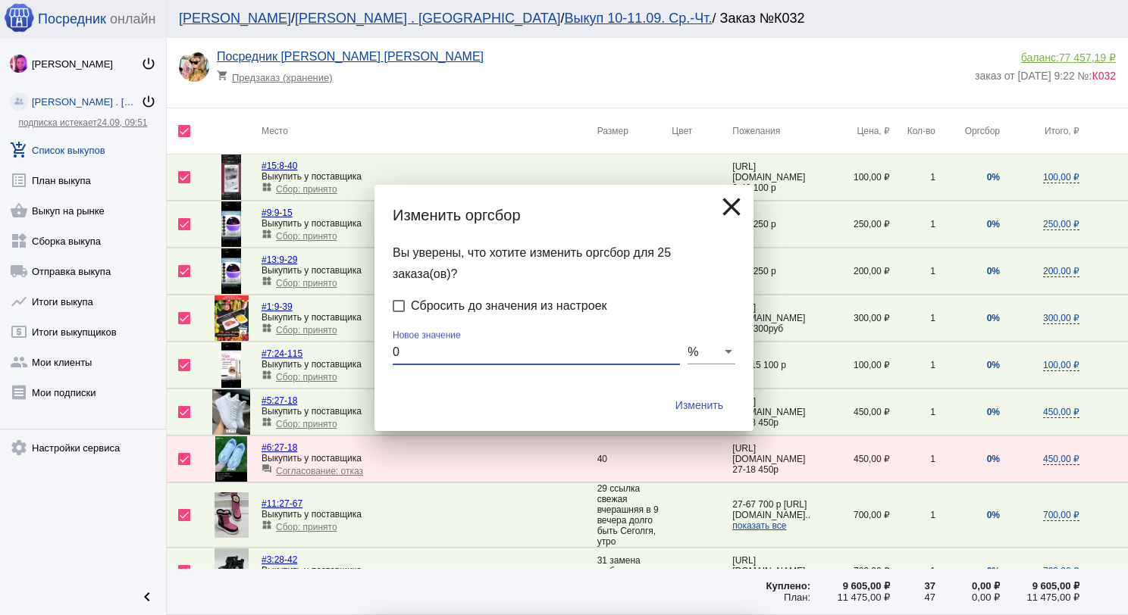
checkbox input "false"
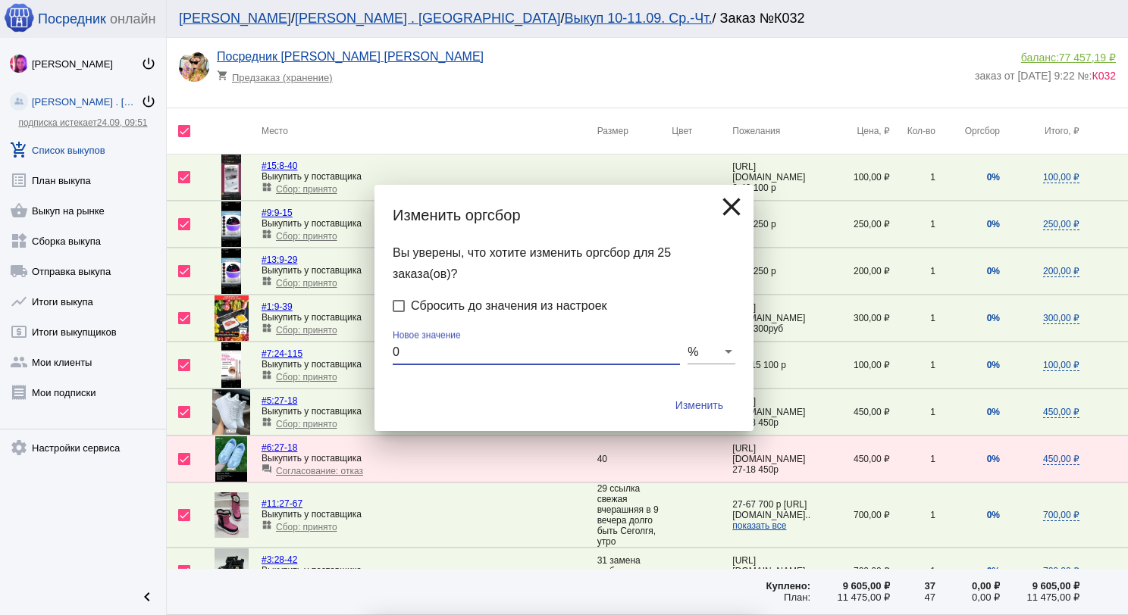
checkbox input "false"
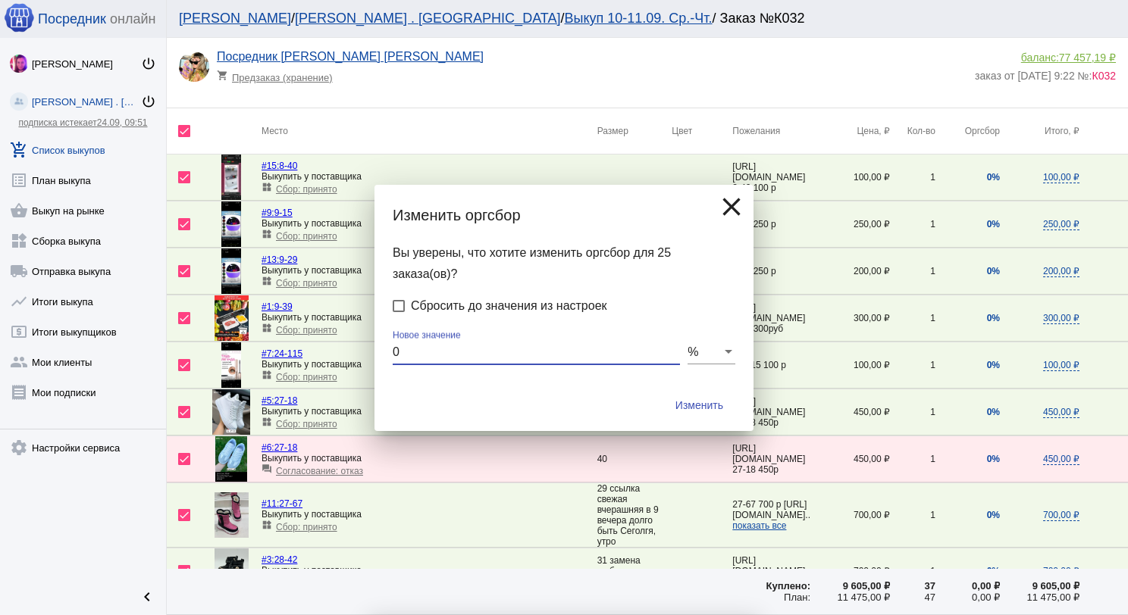
checkbox input "false"
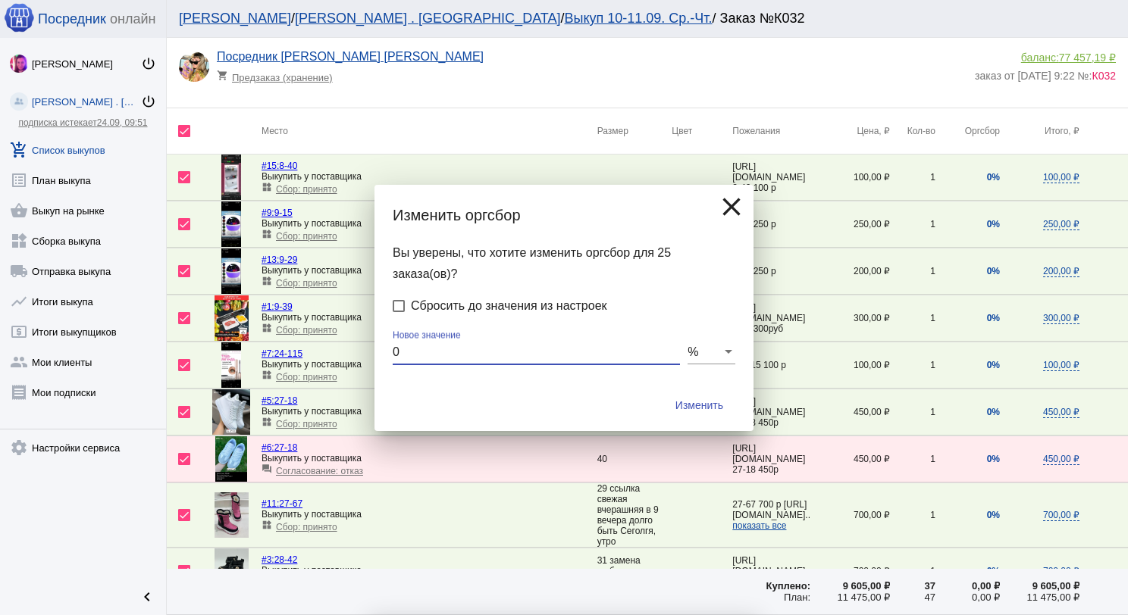
checkbox input "false"
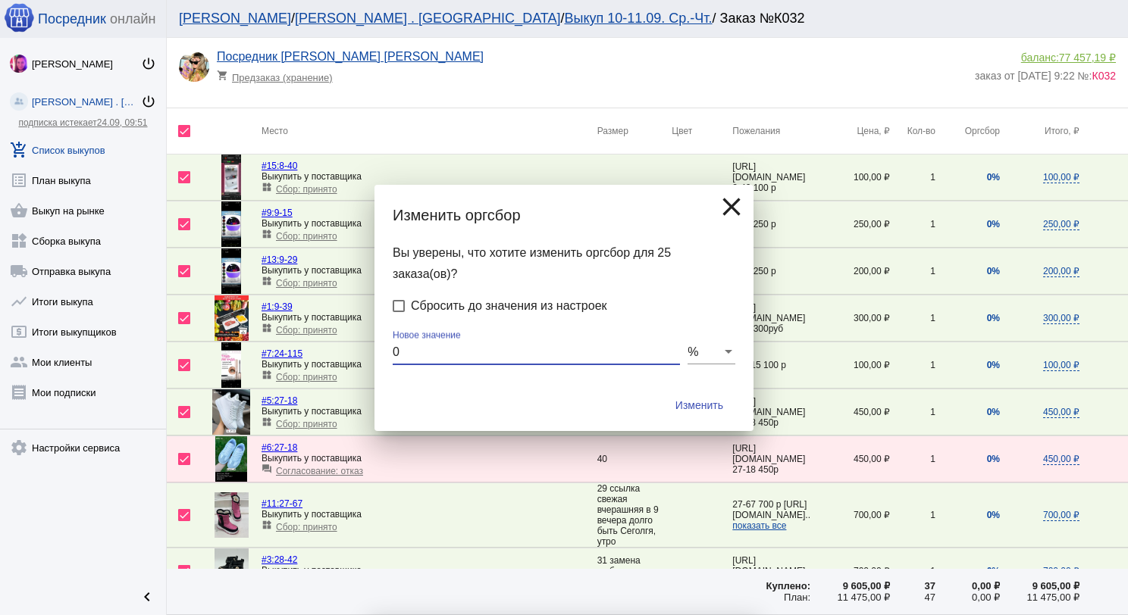
checkbox input "false"
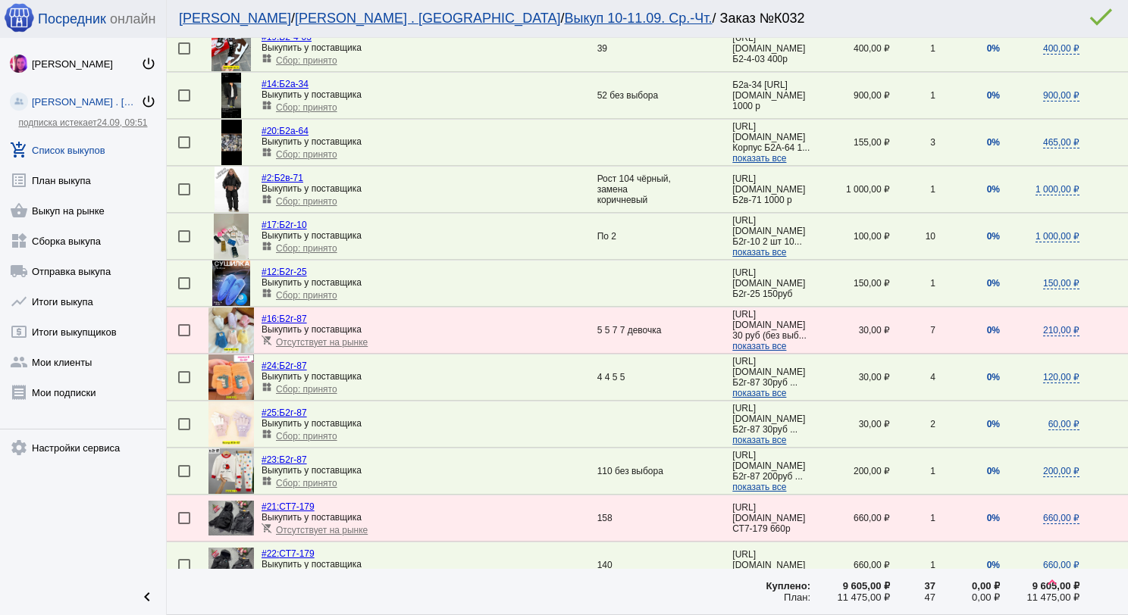
scroll to position [883, 0]
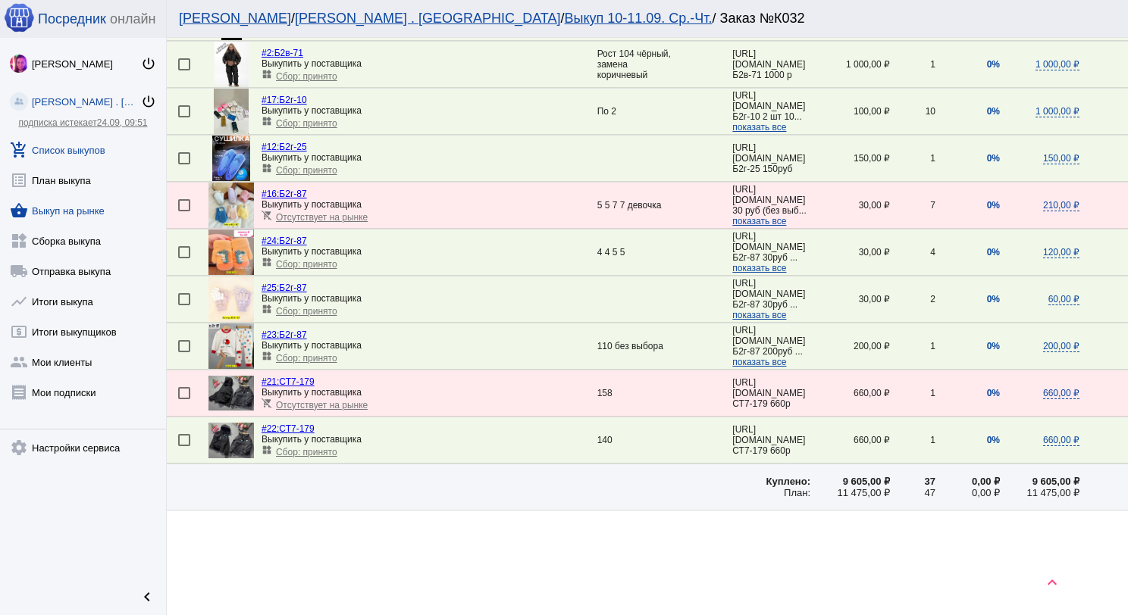
click at [79, 204] on link "shopping_basket Выкуп на рынке" at bounding box center [83, 208] width 166 height 30
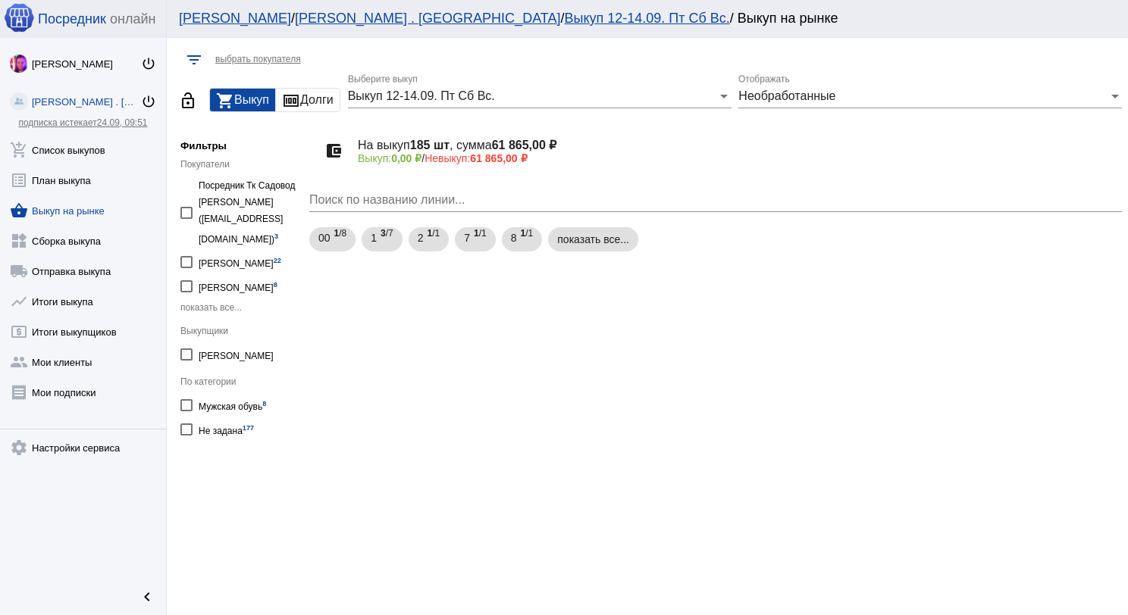
click at [437, 100] on span "Выкуп 12-14.09. Пт Сб Вс." at bounding box center [421, 95] width 147 height 13
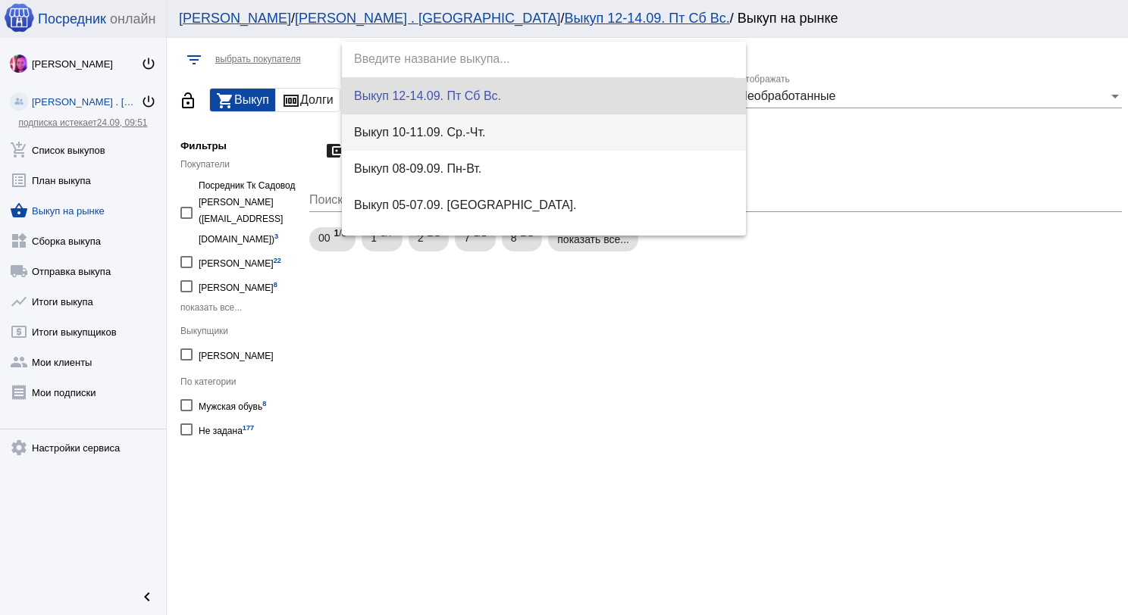
click at [462, 134] on span "Выкуп 10-11.09. Ср.-Чт." at bounding box center [544, 132] width 380 height 36
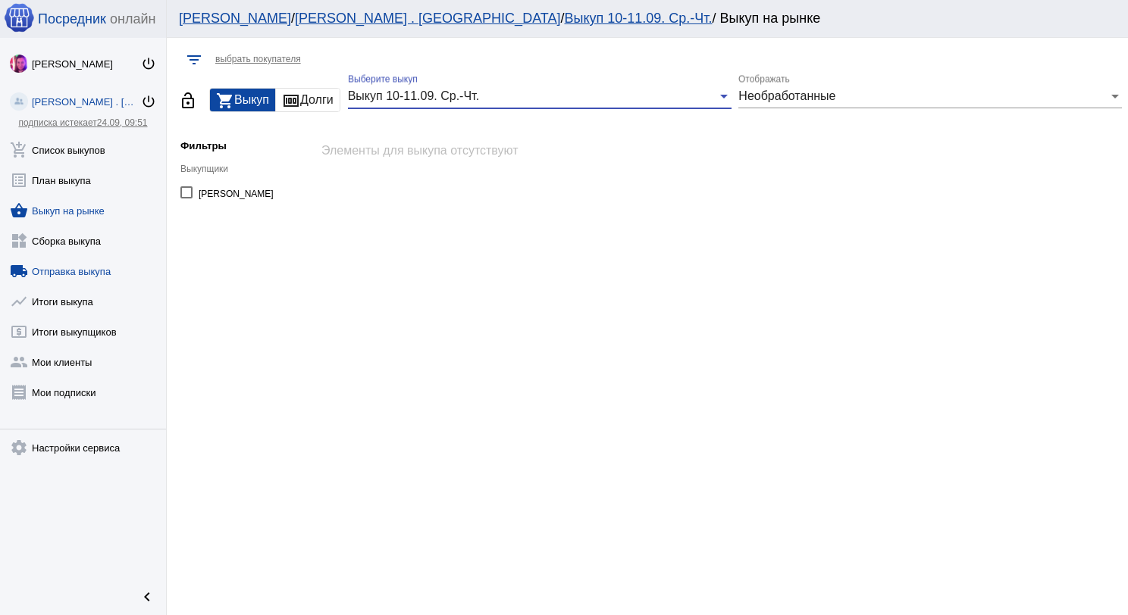
click at [99, 273] on link "local_shipping Отправка выкупа" at bounding box center [83, 268] width 166 height 30
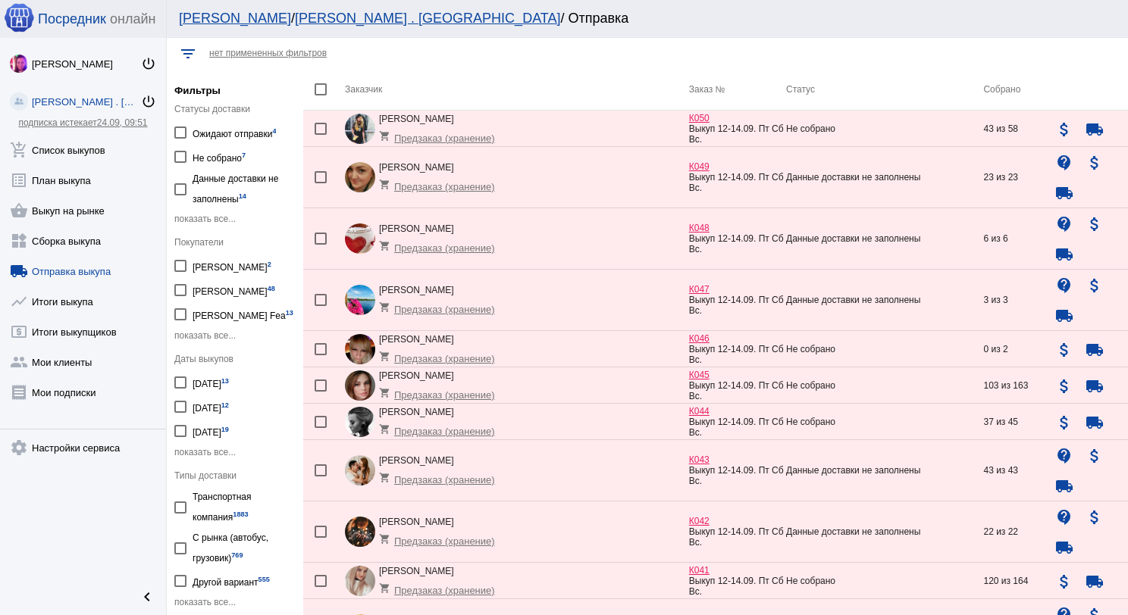
click at [180, 403] on div at bounding box center [180, 407] width 12 height 12
checkbox input "true"
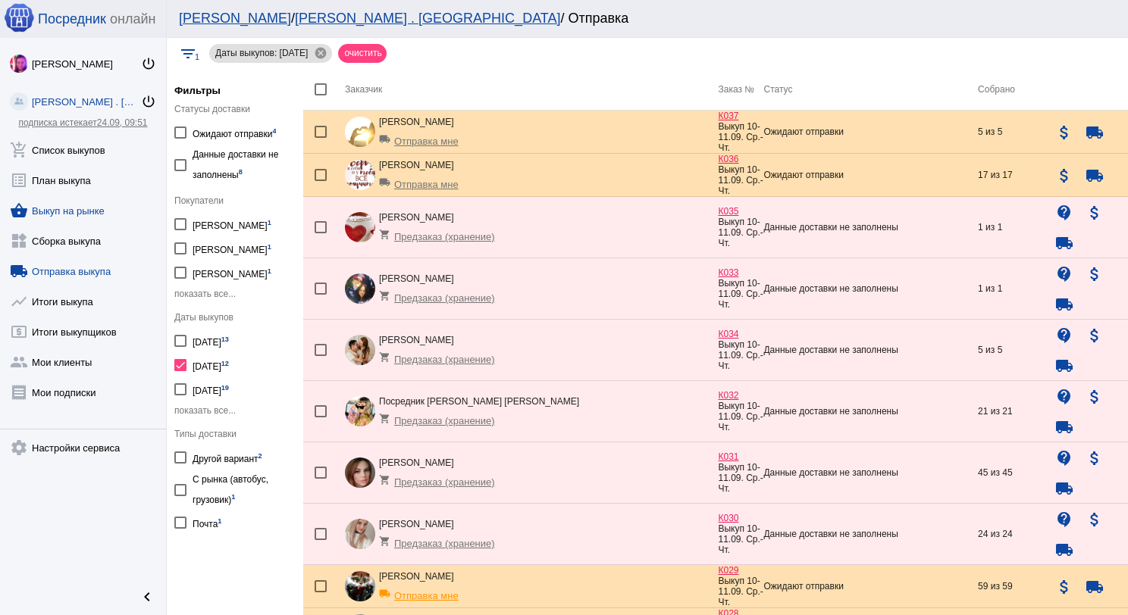
click at [74, 211] on link "shopping_basket Выкуп на рынке" at bounding box center [83, 208] width 166 height 30
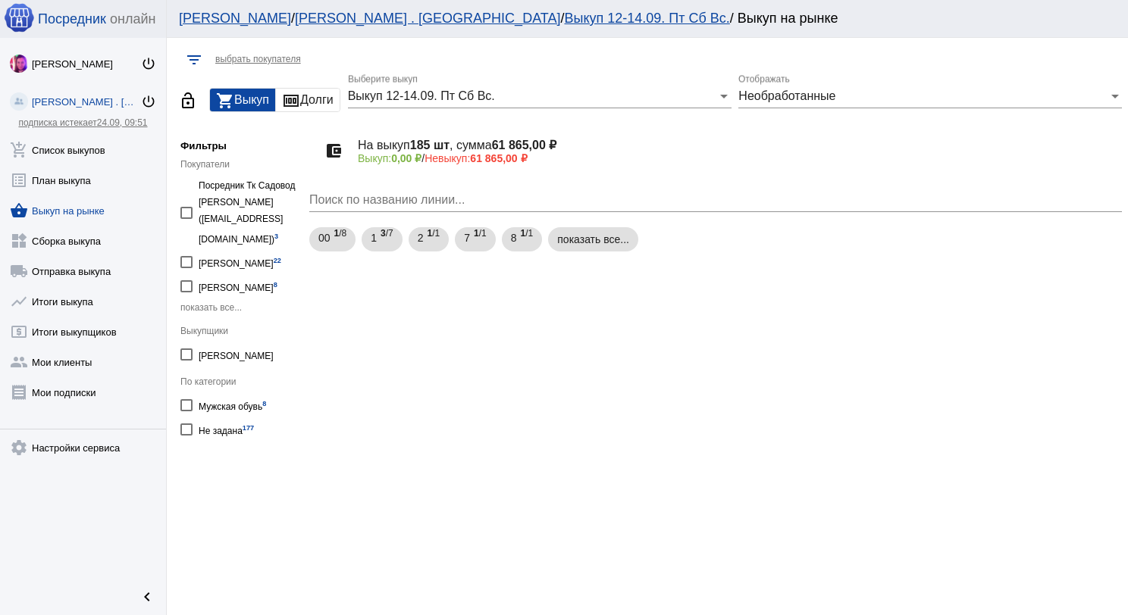
click at [449, 102] on span "Выкуп 12-14.09. Пт Сб Вс." at bounding box center [421, 95] width 147 height 13
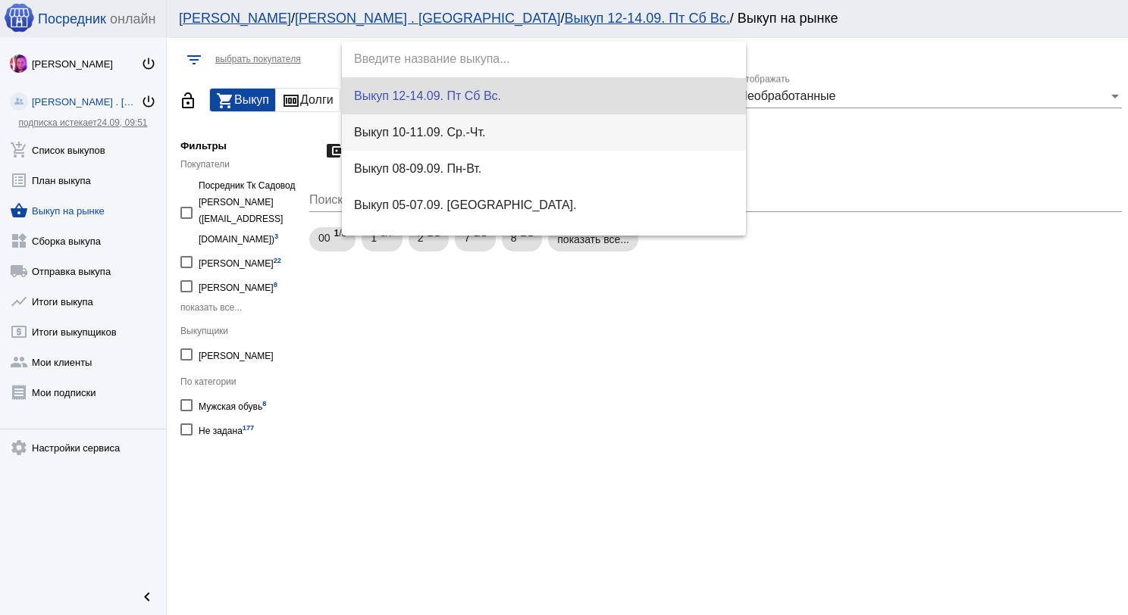
click at [486, 133] on span "Выкуп 10-11.09. Ср.-Чт." at bounding box center [544, 132] width 380 height 36
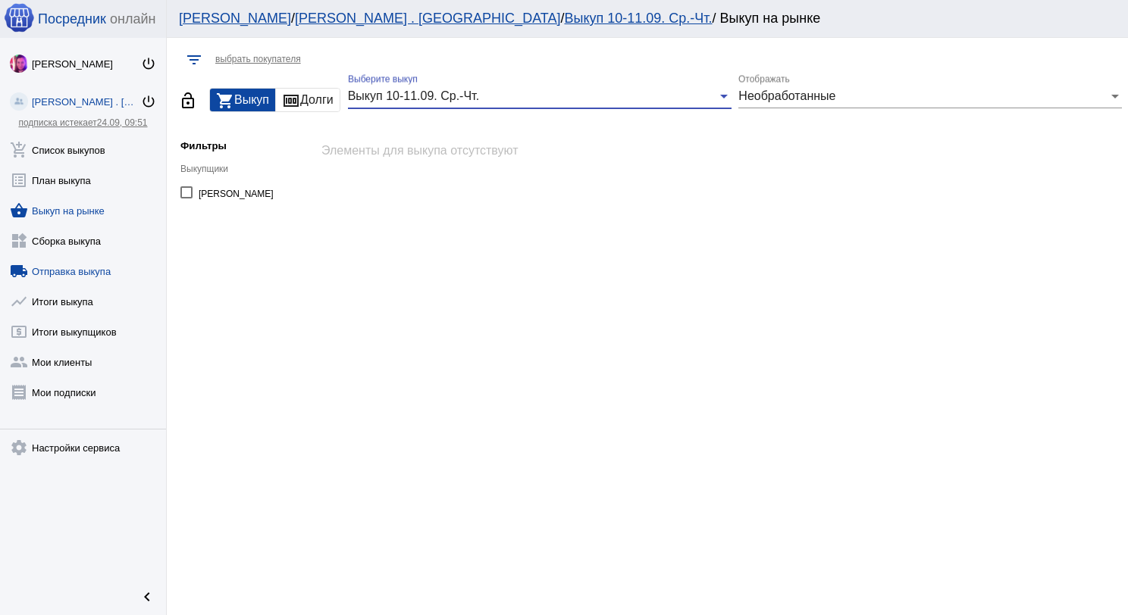
click at [91, 271] on link "local_shipping Отправка выкупа" at bounding box center [83, 268] width 166 height 30
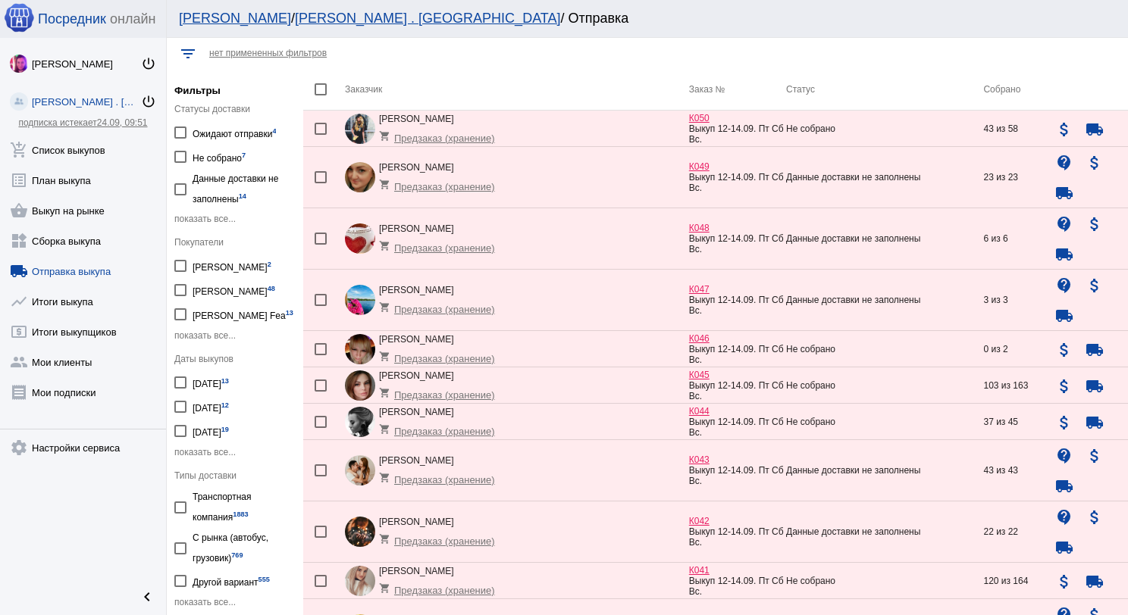
click at [182, 401] on div at bounding box center [180, 407] width 12 height 12
checkbox input "true"
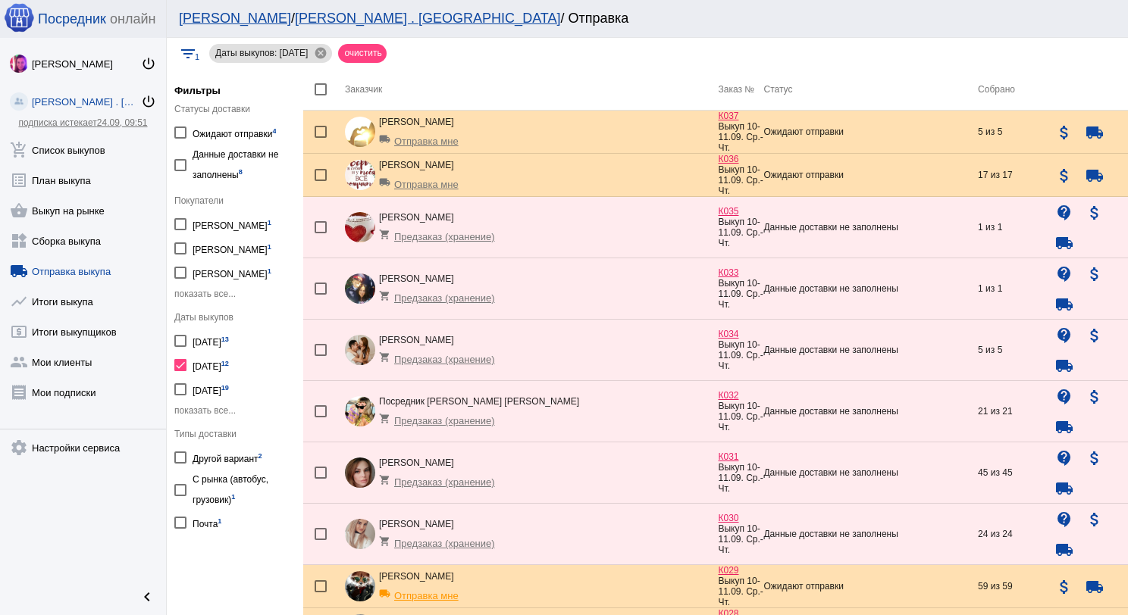
click at [326, 91] on div at bounding box center [321, 89] width 12 height 12
click at [321, 95] on input "checkbox" at bounding box center [320, 95] width 1 height 1
checkbox input "true"
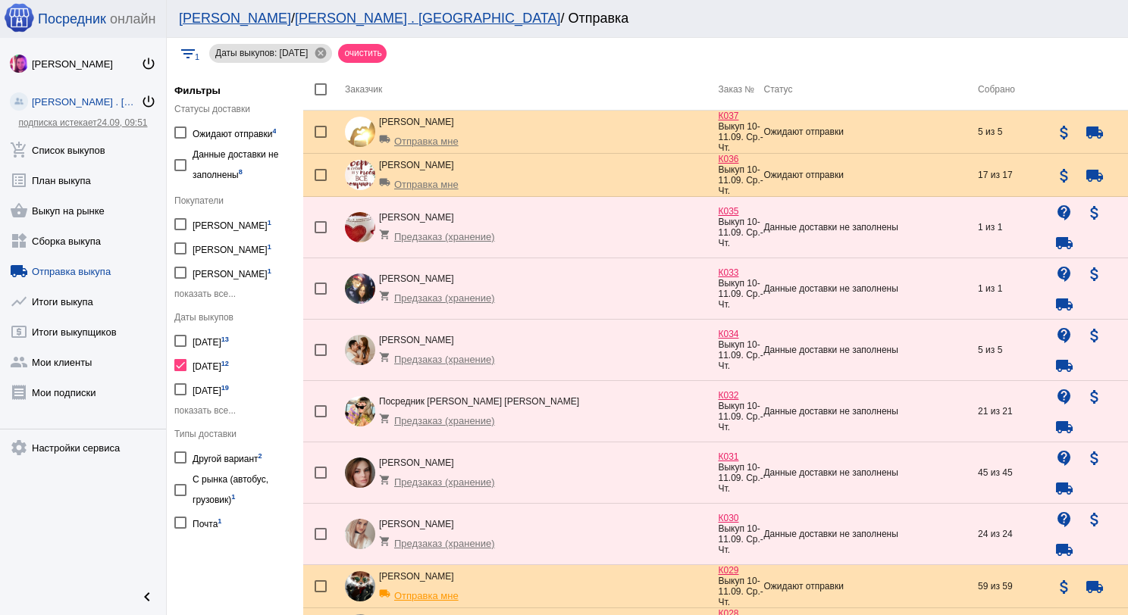
checkbox input "true"
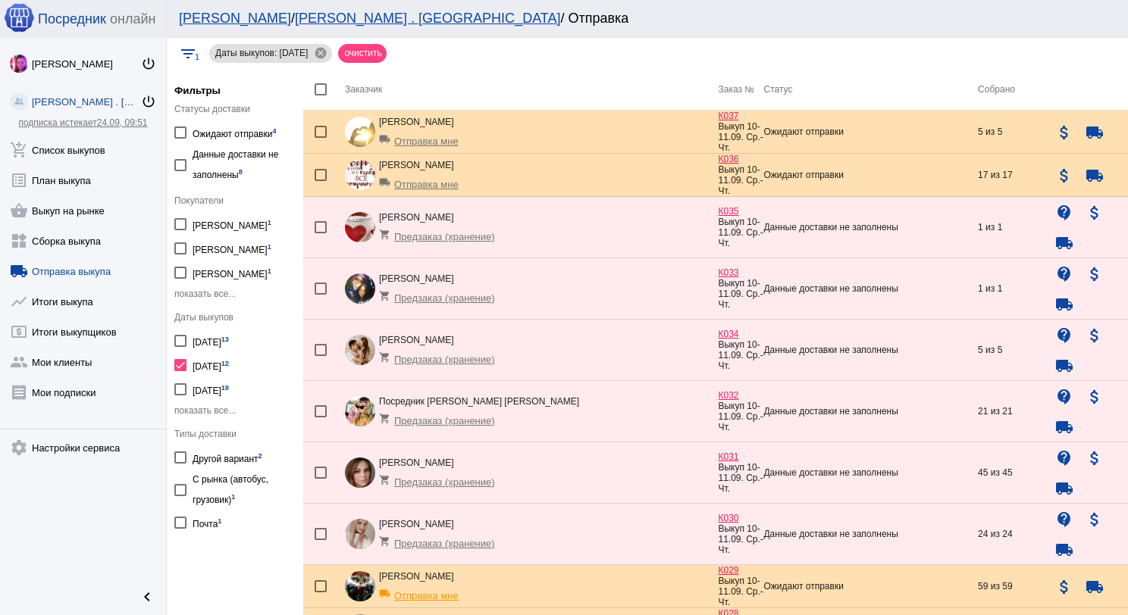
checkbox input "true"
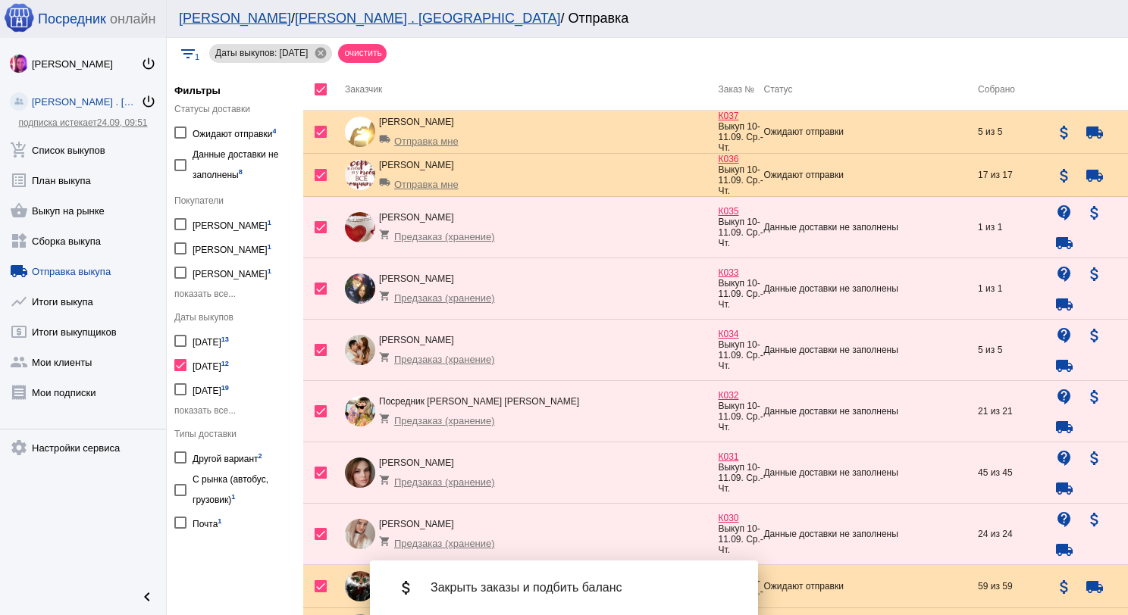
click at [576, 579] on div "attach_money Закрыть заказы и подбить баланс" at bounding box center [564, 588] width 364 height 42
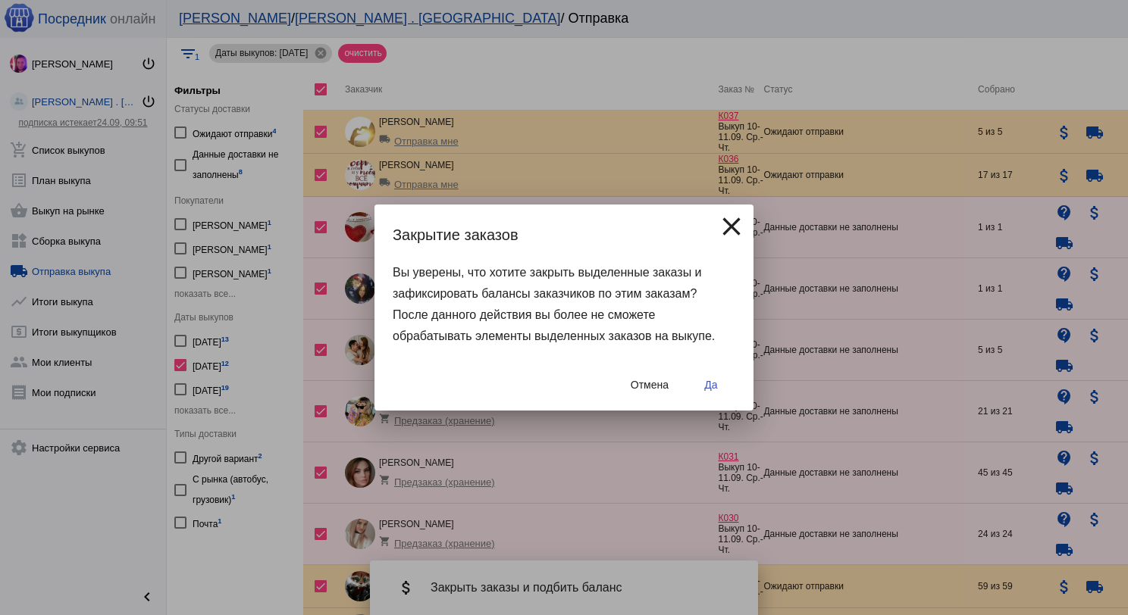
click at [701, 388] on button "Да" at bounding box center [711, 384] width 49 height 27
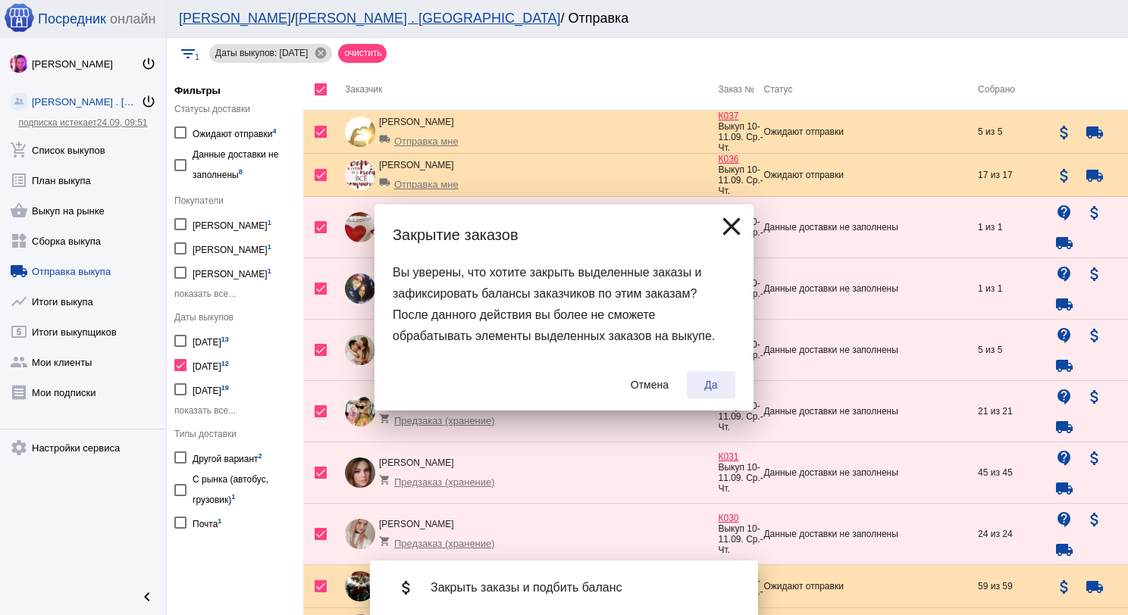
checkbox input "false"
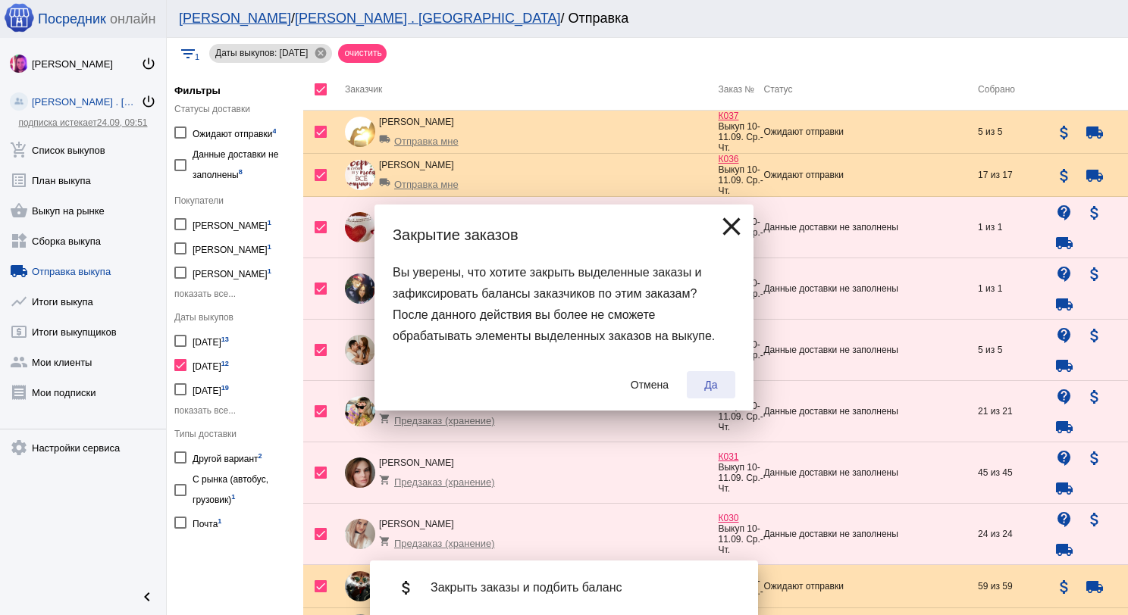
checkbox input "false"
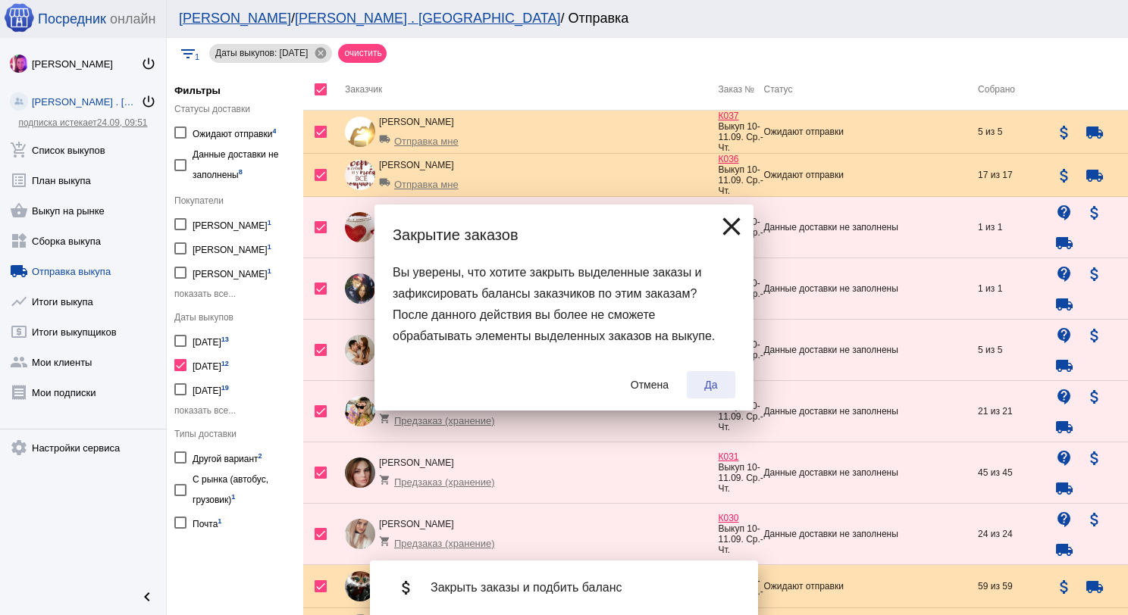
checkbox input "false"
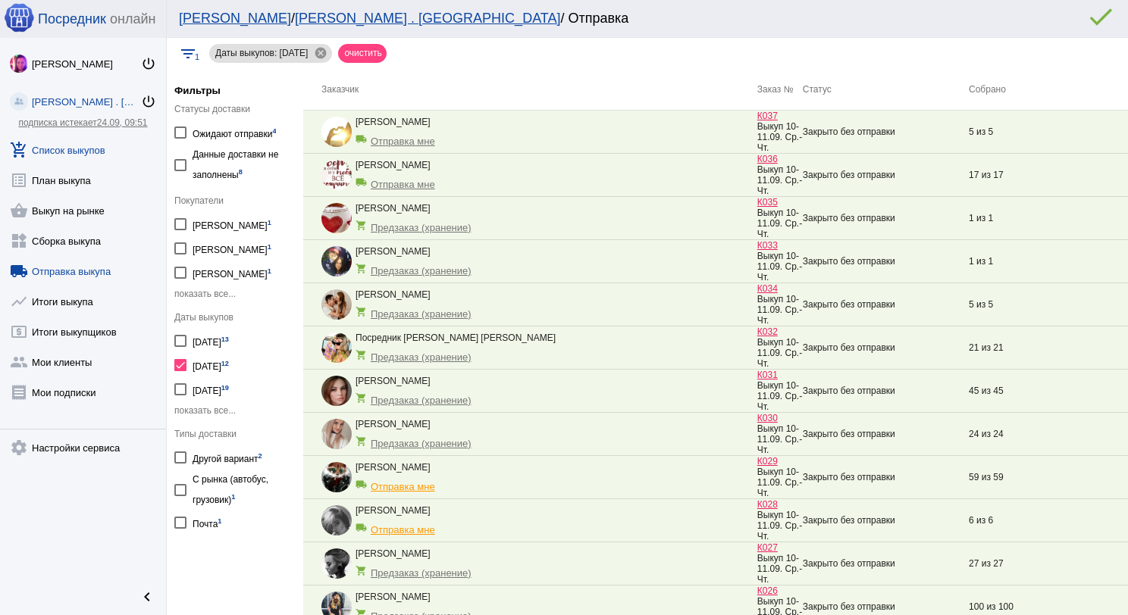
click at [86, 145] on link "add_shopping_cart Список выкупов" at bounding box center [83, 147] width 166 height 30
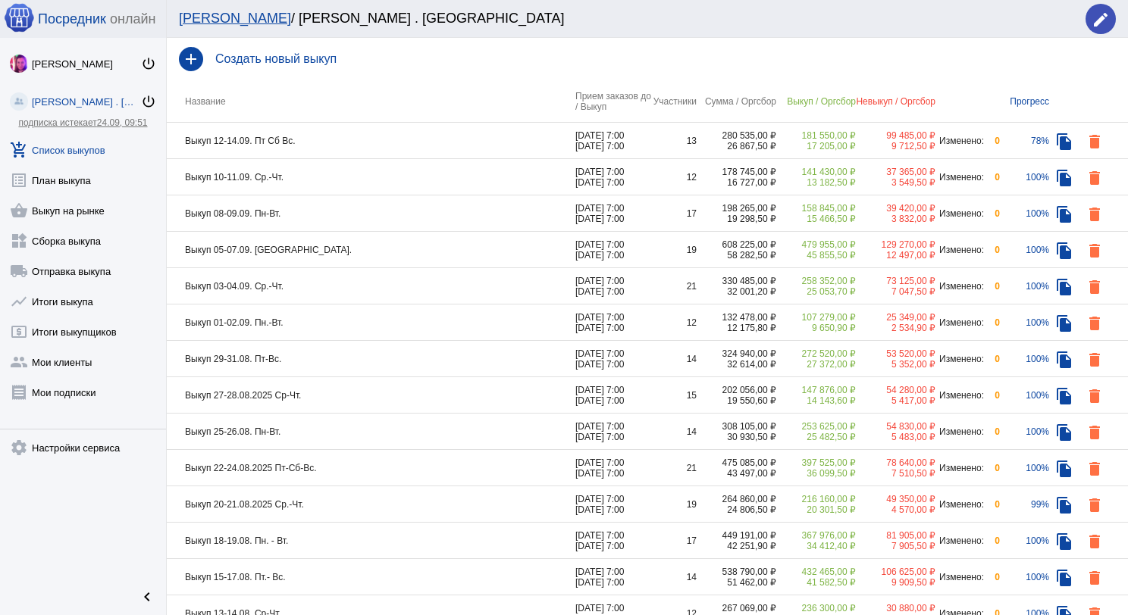
click at [324, 141] on td "Выкуп 12-14.09. Пт Сб Вс." at bounding box center [371, 141] width 409 height 36
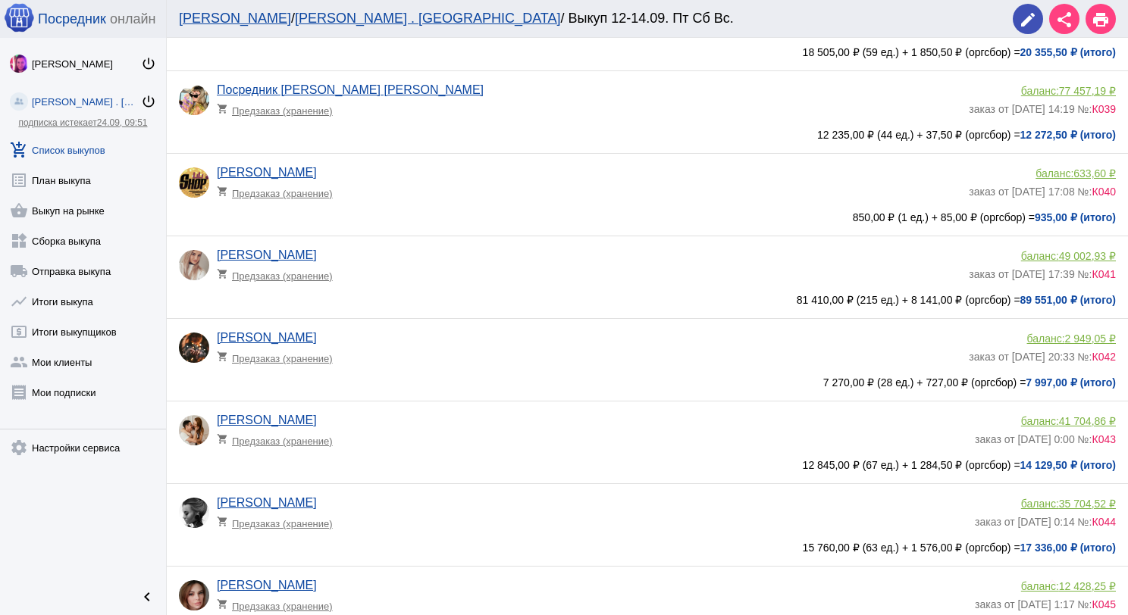
scroll to position [152, 0]
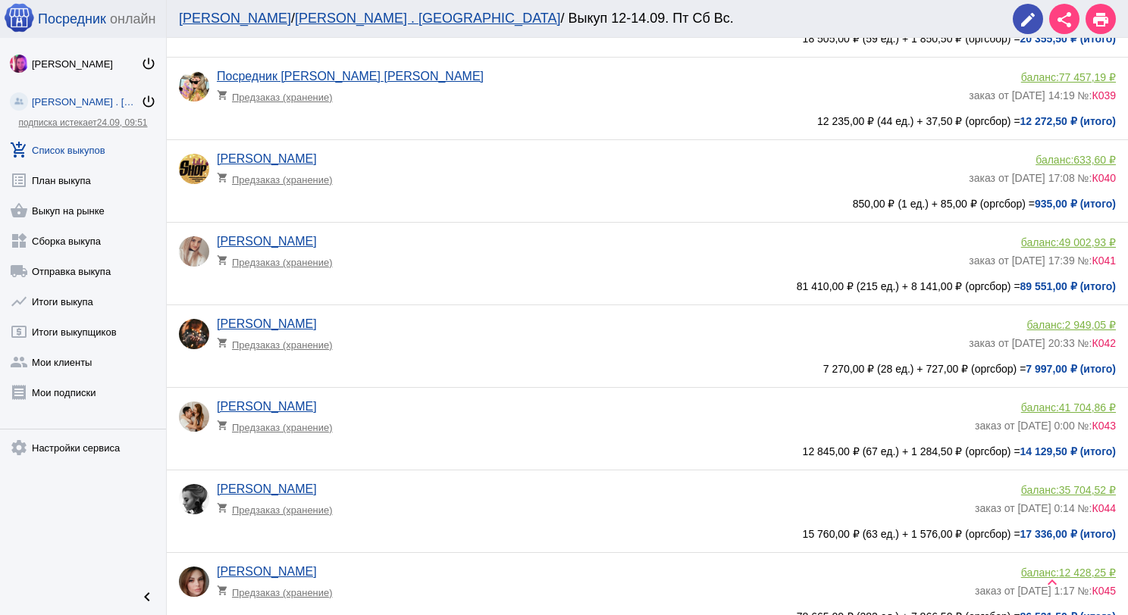
click at [434, 185] on app-delivery-type "shopping_cart Предзаказ (хранение)" at bounding box center [589, 176] width 744 height 20
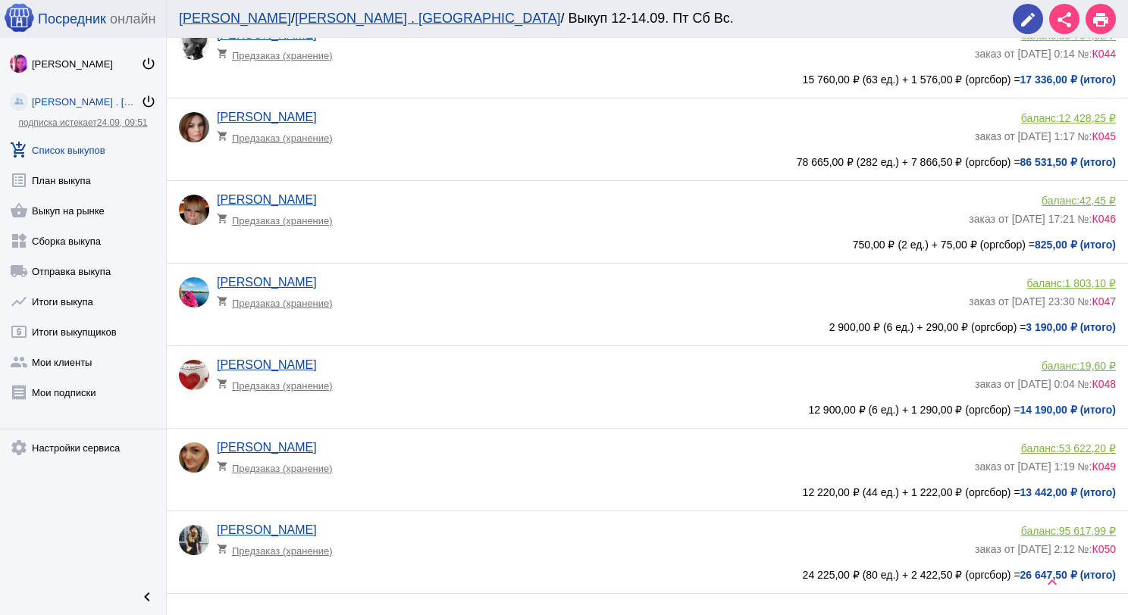
scroll to position [733, 0]
